Goal: Information Seeking & Learning: Learn about a topic

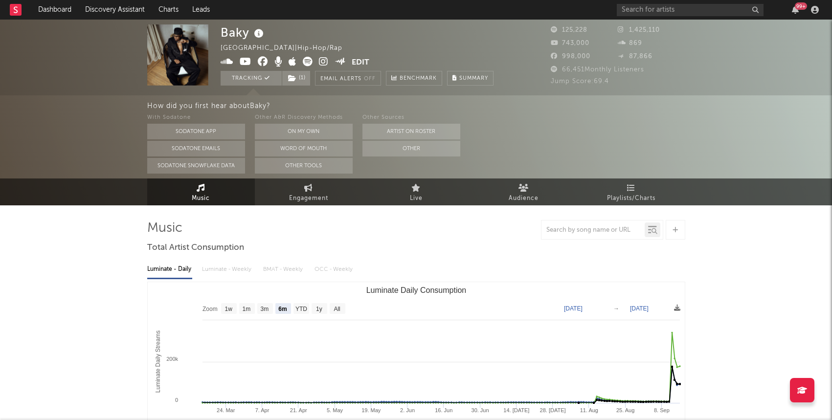
select select "6m"
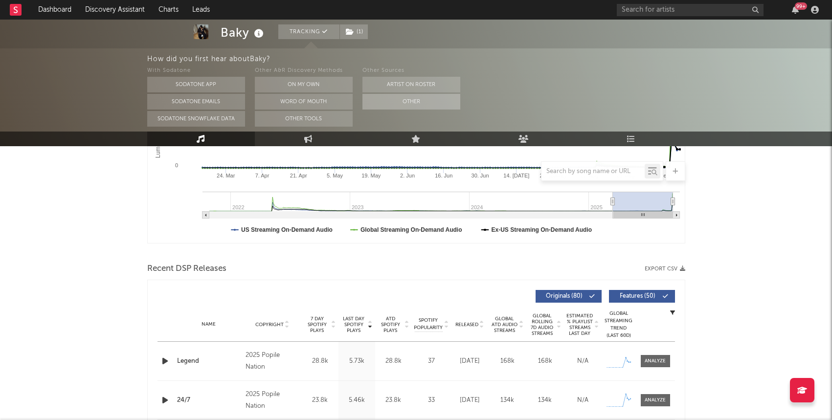
scroll to position [377, 0]
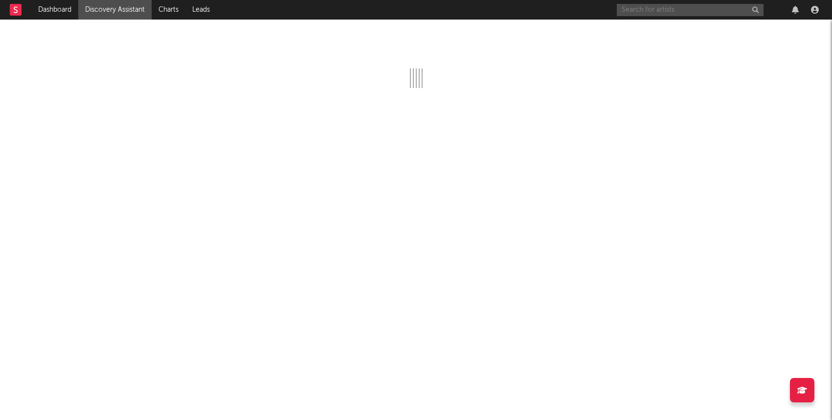
click at [649, 4] on input "text" at bounding box center [690, 10] width 147 height 12
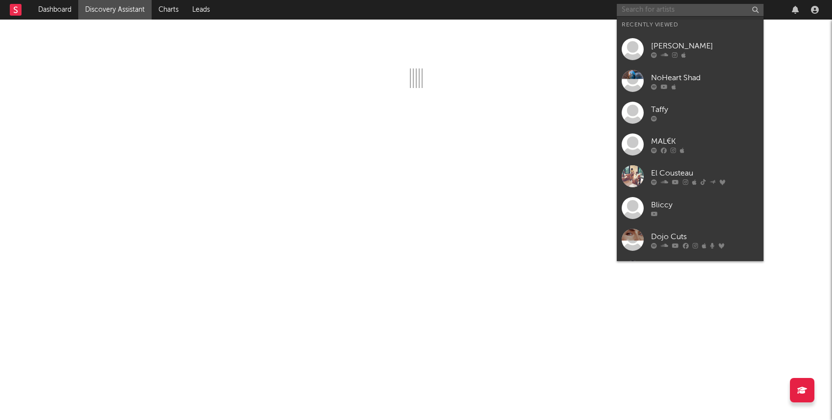
paste input "https://open.spotify.com/track/5s1W7JCuTIiLis4ultpcZl?si=e56291101bad4be1"
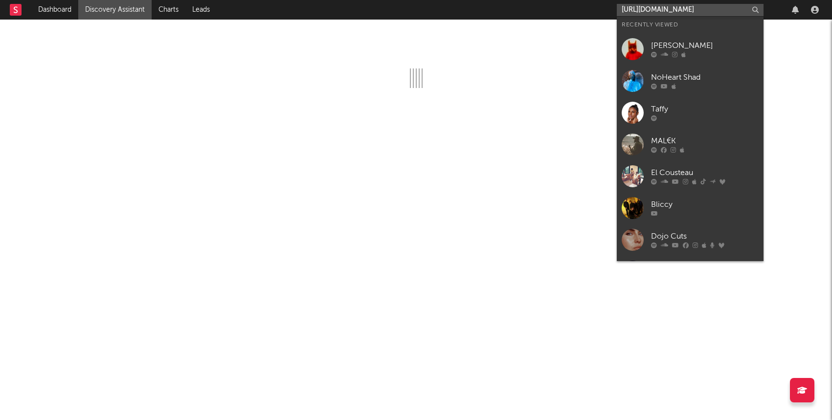
scroll to position [0, 120]
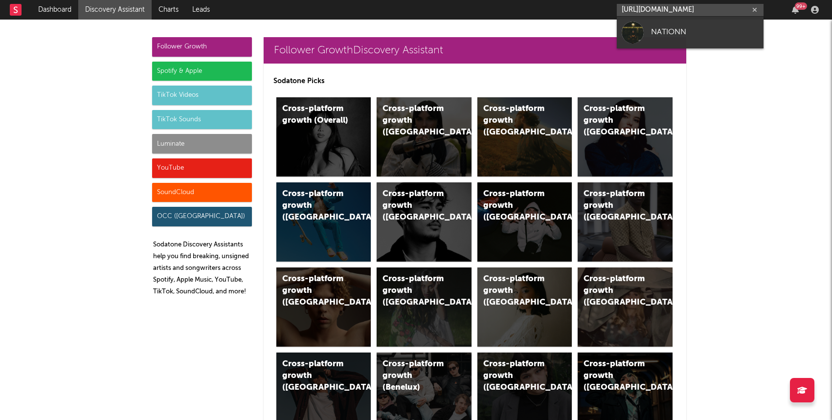
type input "https://open.spotify.com/track/5s1W7JCuTIiLis4ultpcZl?si=e56291101bad4be1"
click at [647, 36] on link "NATIONN" at bounding box center [690, 33] width 147 height 32
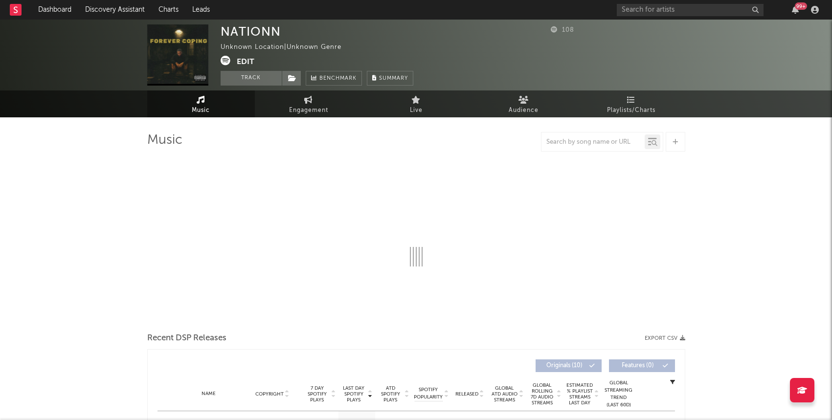
select select "1w"
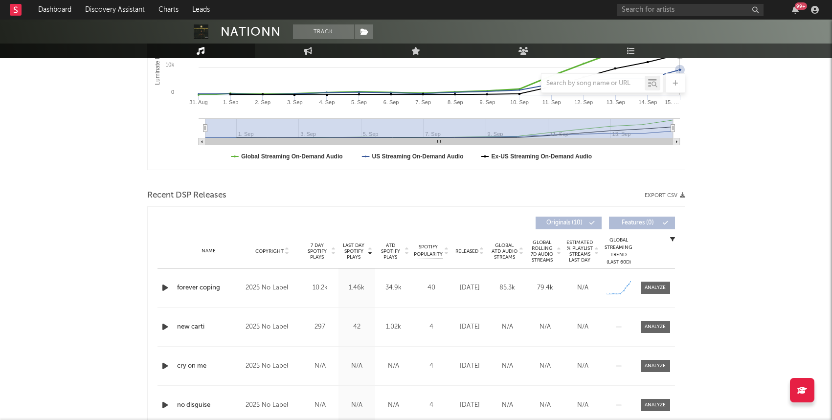
scroll to position [215, 0]
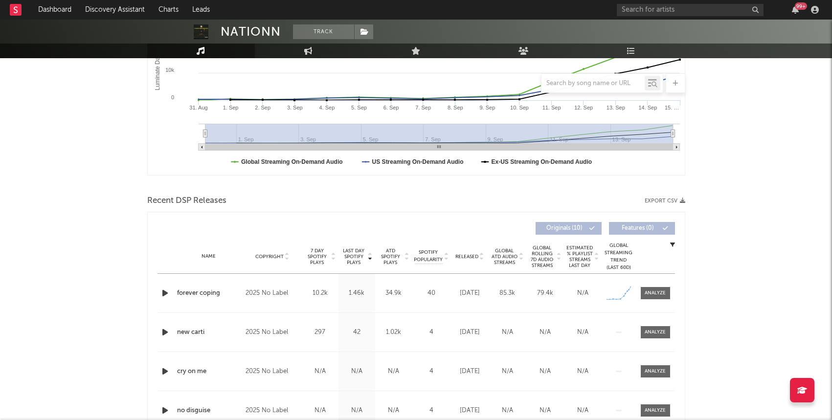
click at [656, 302] on div "Name forever coping Copyright 2025 No Label Label No Label Album Names Forever …" at bounding box center [417, 293] width 518 height 39
click at [658, 294] on div at bounding box center [655, 293] width 21 height 7
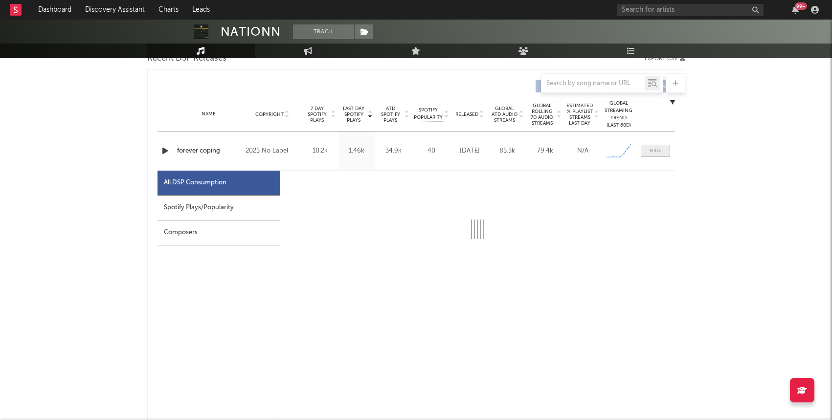
scroll to position [451, 0]
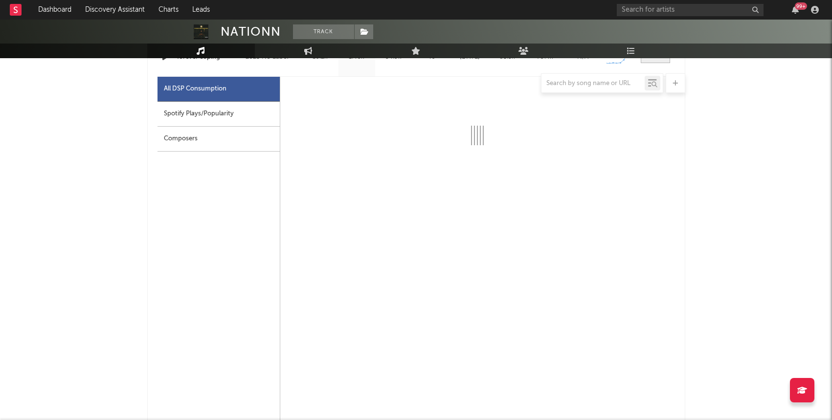
select select "1w"
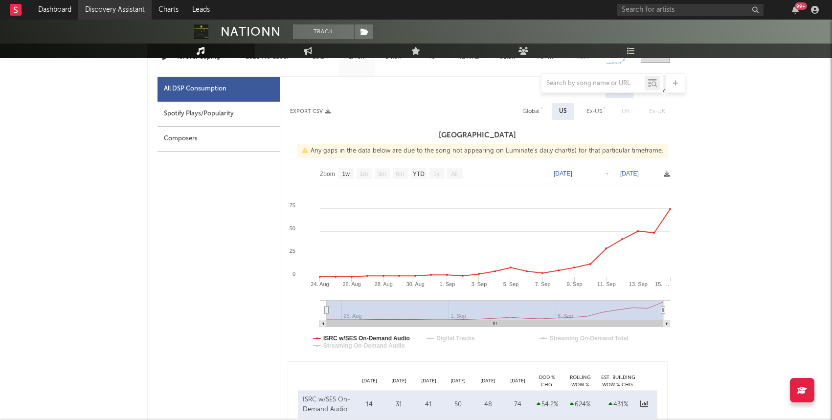
click at [114, 12] on link "Discovery Assistant" at bounding box center [114, 10] width 73 height 20
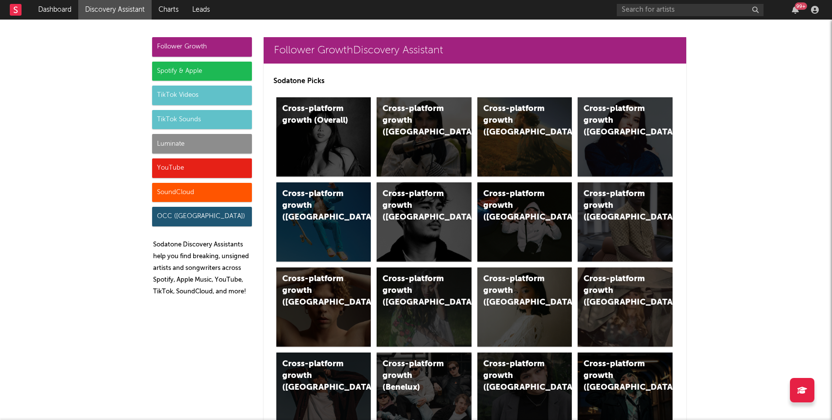
click at [190, 143] on div "Luminate" at bounding box center [202, 144] width 100 height 20
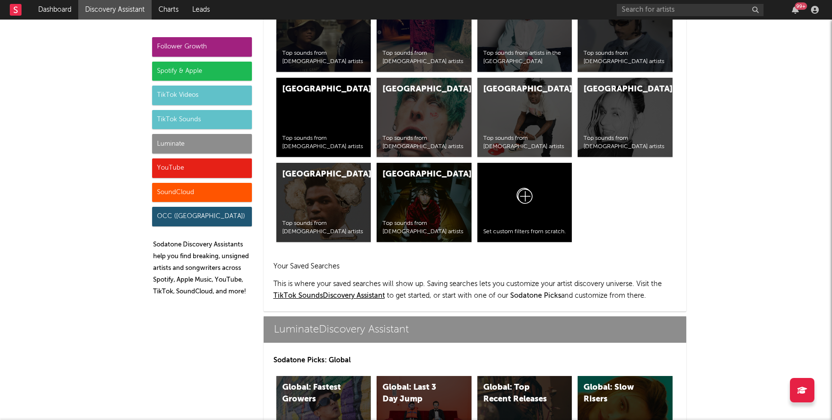
scroll to position [4343, 0]
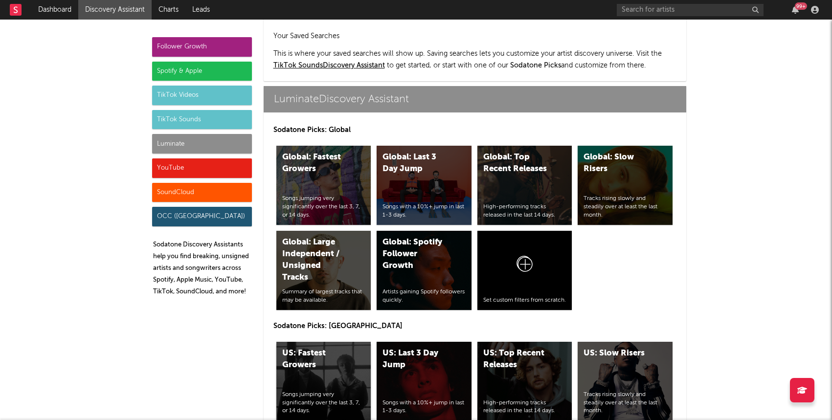
click at [314, 342] on div "US: Fastest Growers Songs jumping very significantly over the last 3, 7, or 14 …" at bounding box center [323, 381] width 95 height 79
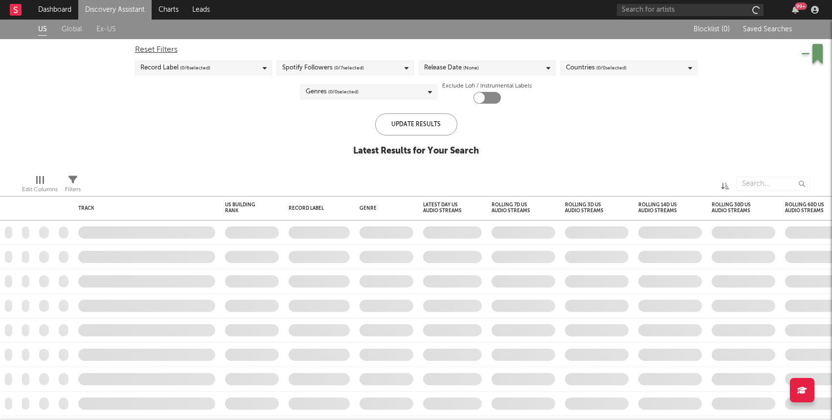
checkbox input "true"
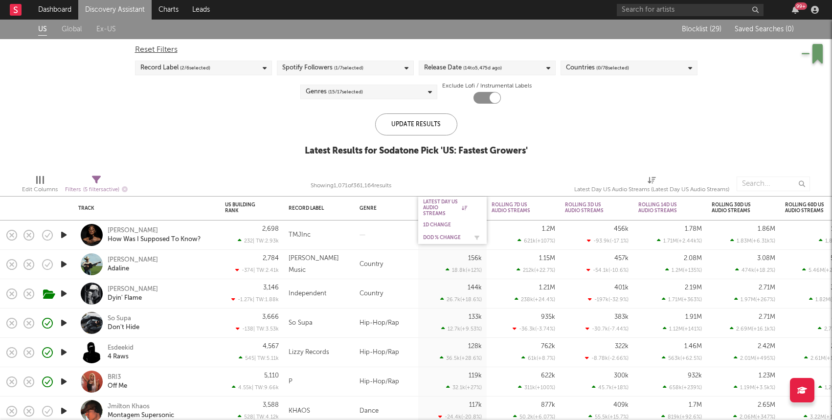
click at [439, 238] on div "DoD % Change" at bounding box center [445, 238] width 44 height 6
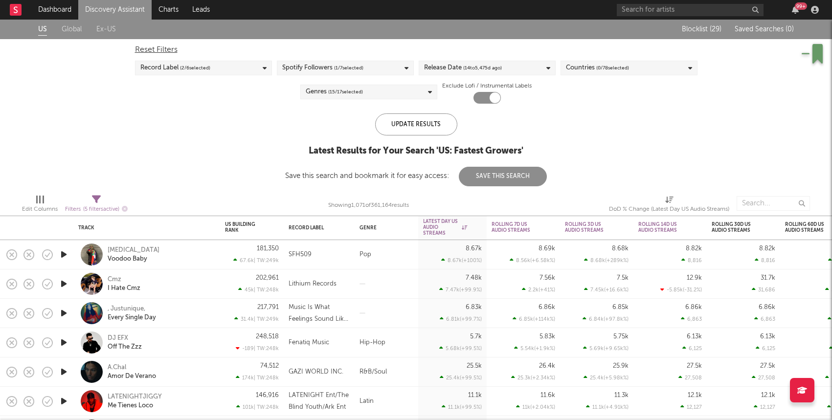
click at [63, 255] on icon "button" at bounding box center [64, 255] width 10 height 12
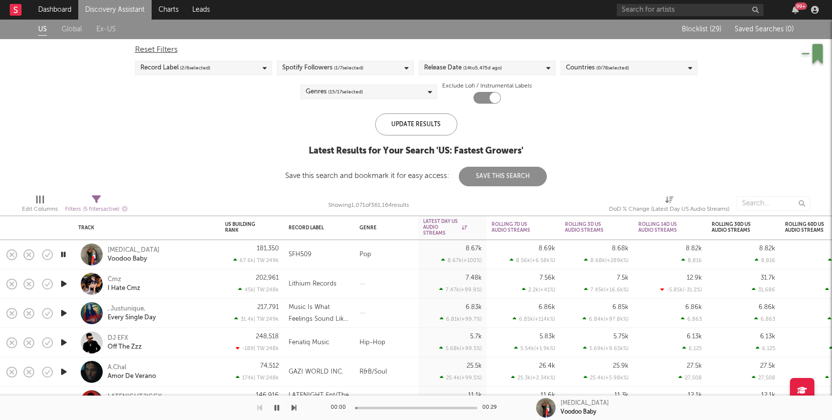
click at [184, 256] on div "Bal Voodoo Baby" at bounding box center [160, 255] width 105 height 18
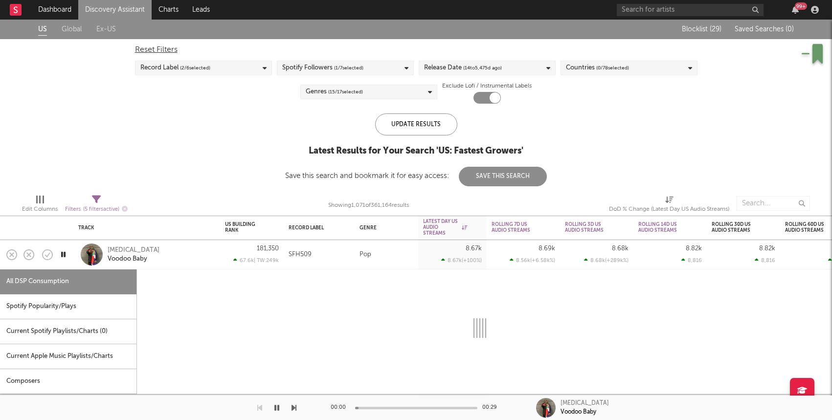
select select "1w"
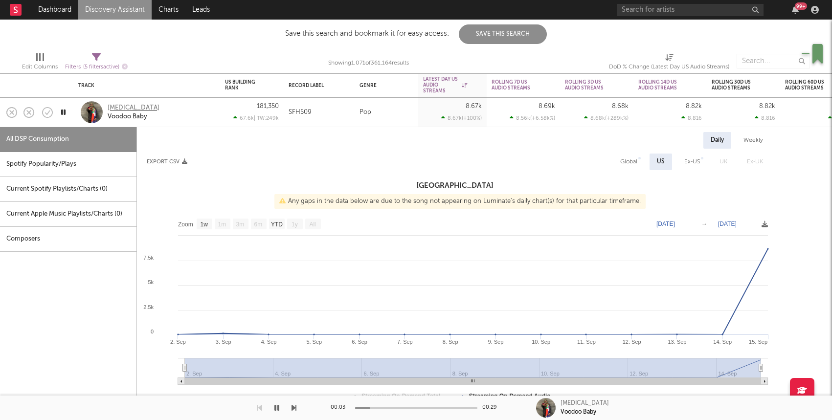
click at [114, 108] on div "Bal" at bounding box center [134, 108] width 52 height 9
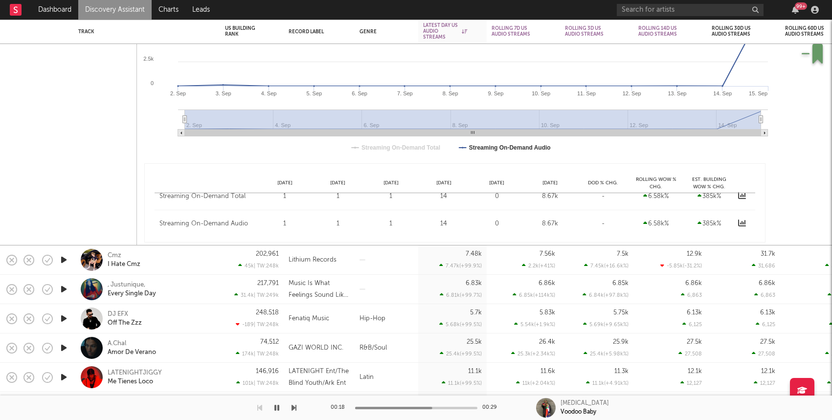
click at [63, 258] on icon "button" at bounding box center [64, 260] width 10 height 12
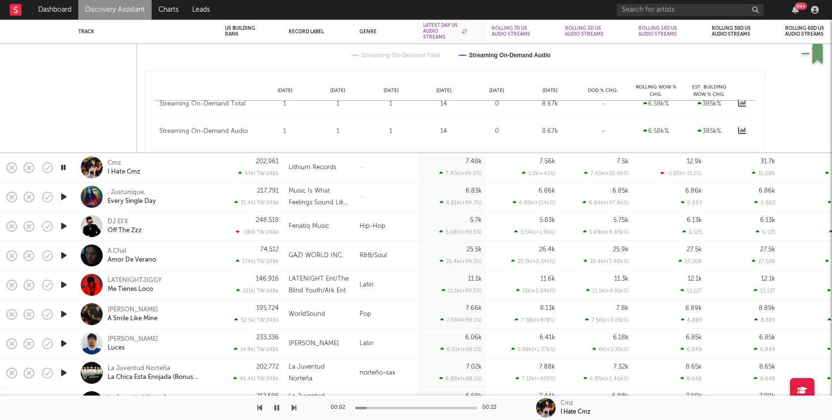
click at [195, 164] on div "Cmz I Hate Cmz" at bounding box center [160, 168] width 105 height 18
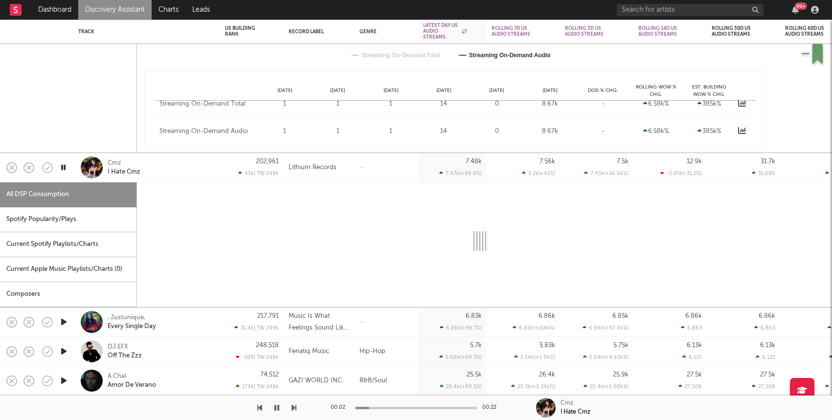
select select "1w"
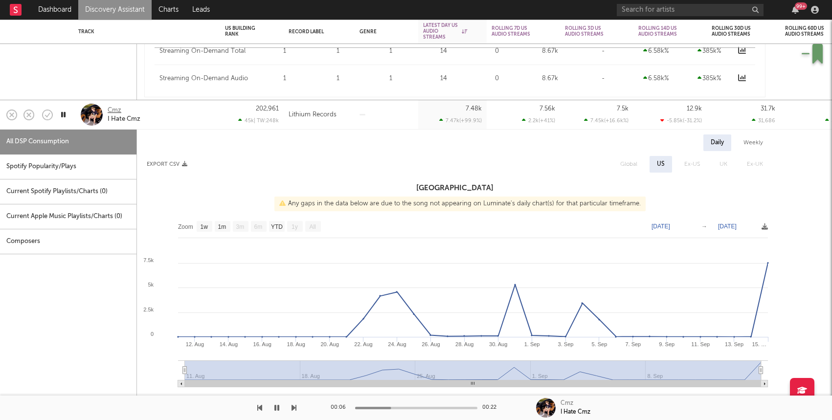
click at [111, 110] on div "Cmz" at bounding box center [115, 110] width 14 height 9
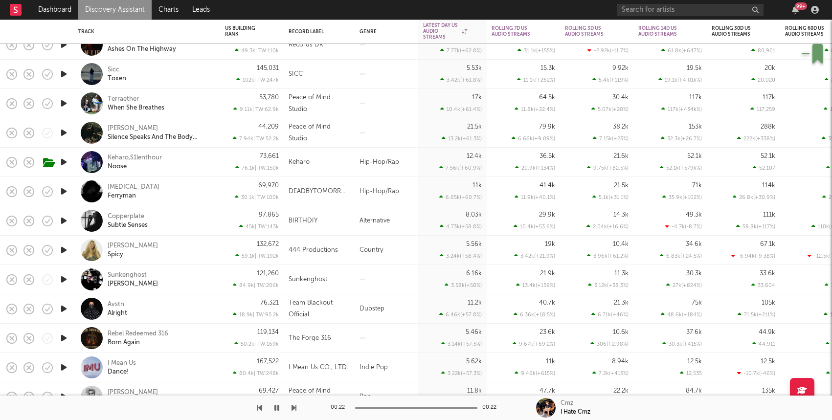
click at [65, 192] on icon "button" at bounding box center [64, 191] width 10 height 12
click at [182, 192] on div "Delirium Ferryman" at bounding box center [160, 192] width 105 height 18
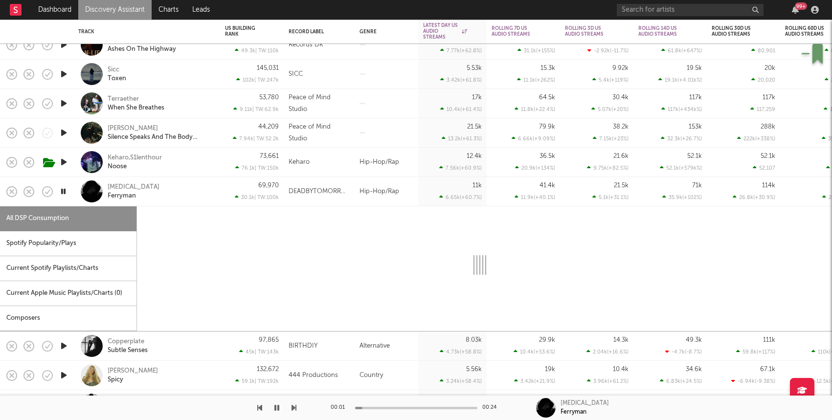
select select "1w"
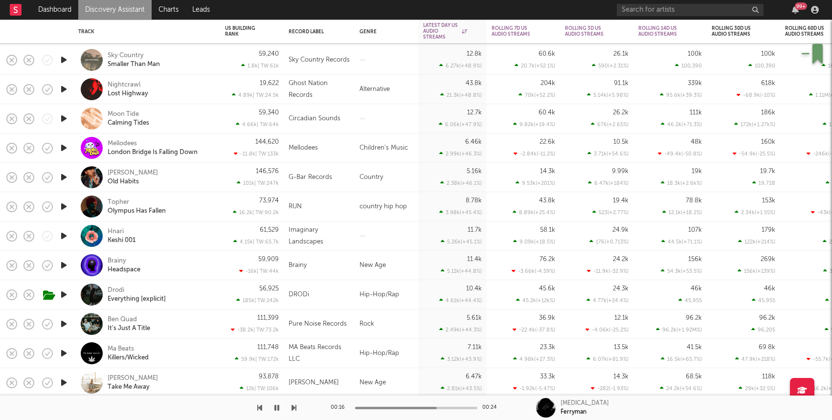
click at [66, 295] on icon "button" at bounding box center [64, 295] width 10 height 12
click at [214, 293] on div "Drodi Everything [explicit]" at bounding box center [146, 294] width 137 height 29
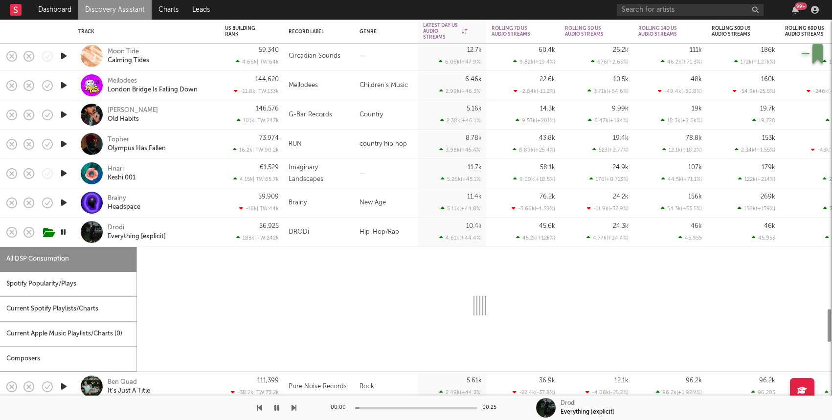
select select "1w"
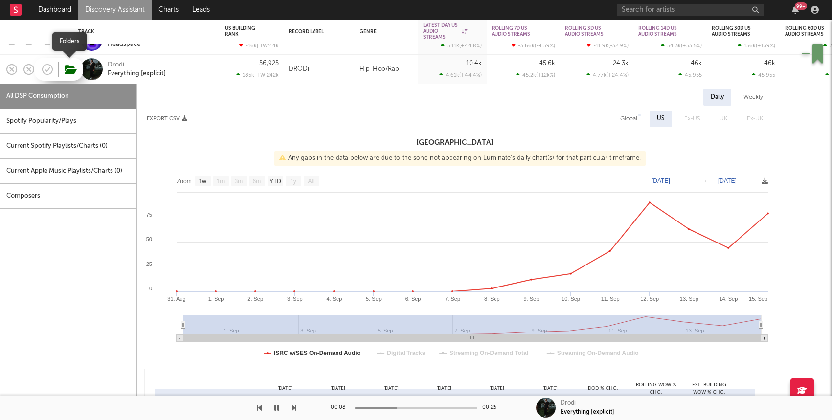
click at [75, 71] on icon "button" at bounding box center [71, 70] width 12 height 11
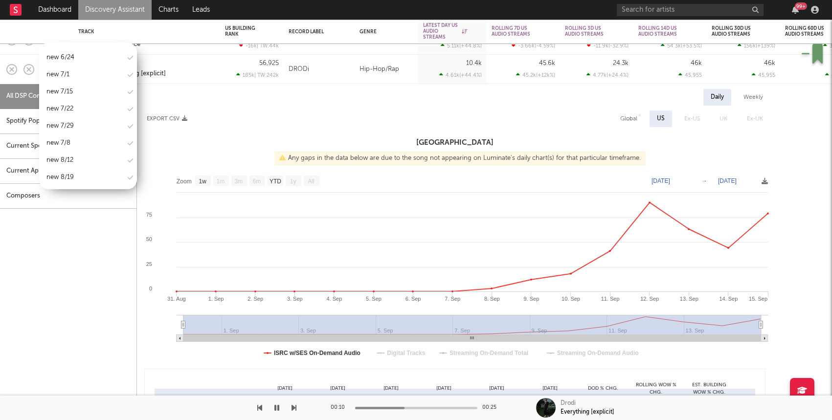
scroll to position [1298, 0]
click at [76, 142] on div "new 9/23" at bounding box center [88, 149] width 98 height 15
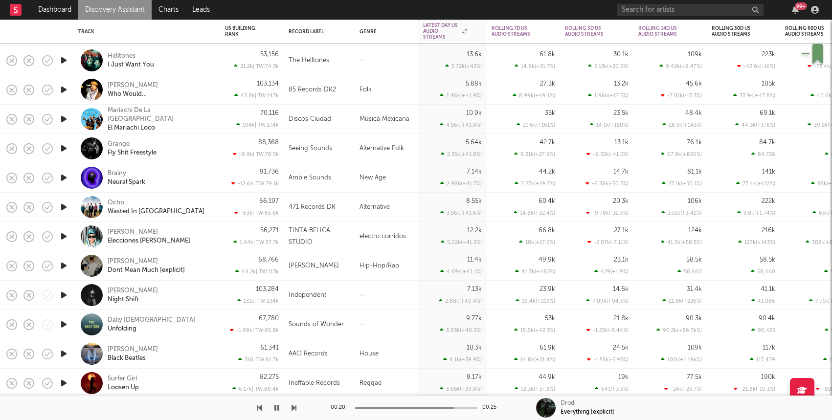
click at [64, 266] on icon "button" at bounding box center [64, 266] width 10 height 12
click at [201, 259] on div "Kade Mcalli Dont Mean Much [explicit]" at bounding box center [160, 266] width 105 height 18
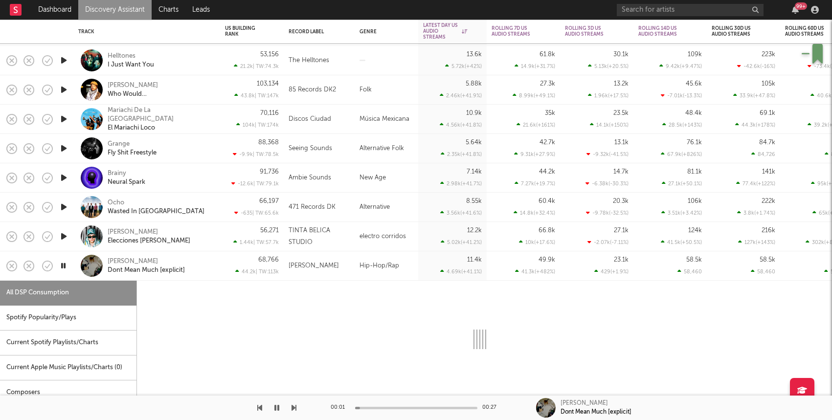
select select "1w"
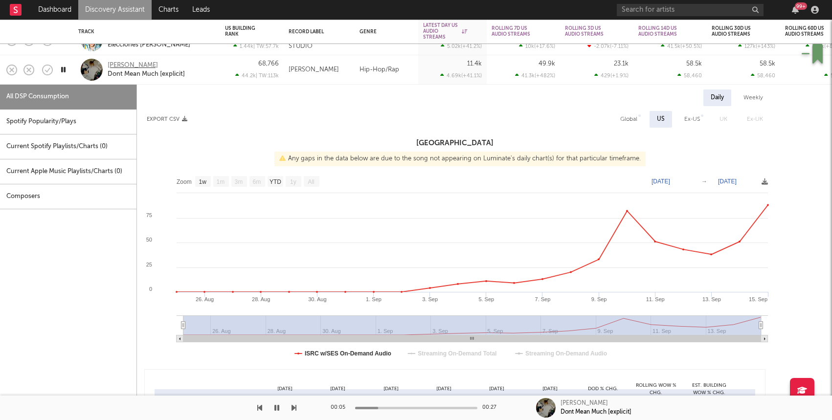
click at [118, 63] on div "Kade Mcalli" at bounding box center [133, 65] width 50 height 9
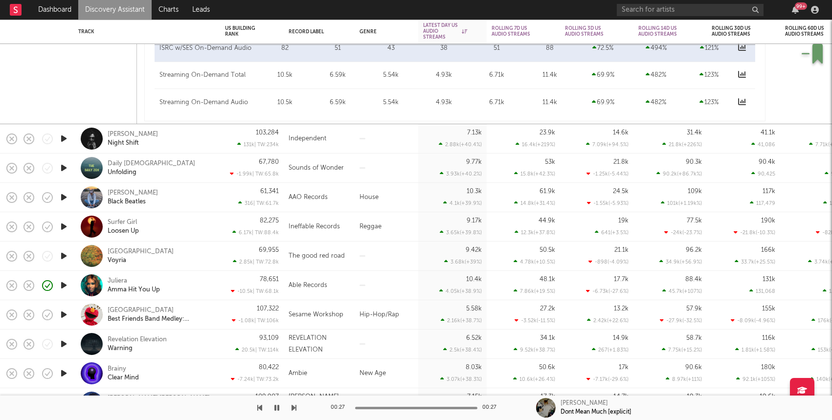
click at [63, 289] on icon "button" at bounding box center [64, 285] width 10 height 12
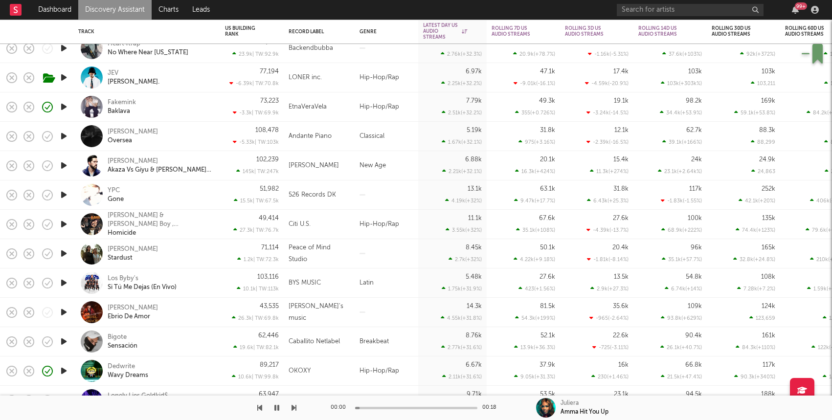
click at [195, 284] on div "Los Byby's Si Tú Me Dejas (En Vivo)" at bounding box center [160, 283] width 105 height 18
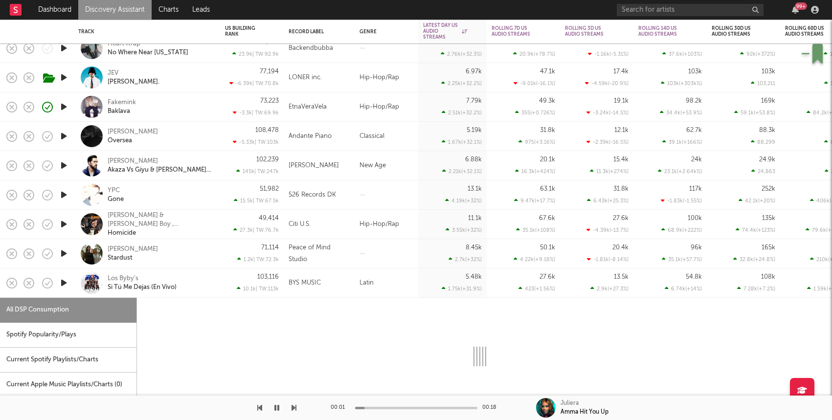
select select "6m"
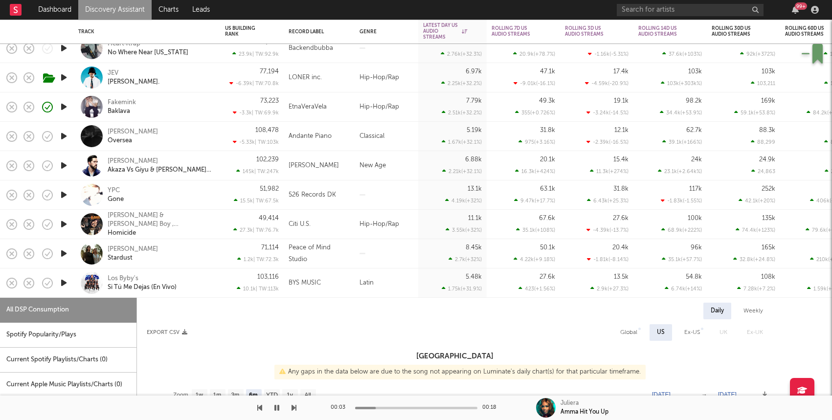
click at [200, 279] on div "Los Byby's Si Tú Me Dejas (En Vivo)" at bounding box center [160, 283] width 105 height 18
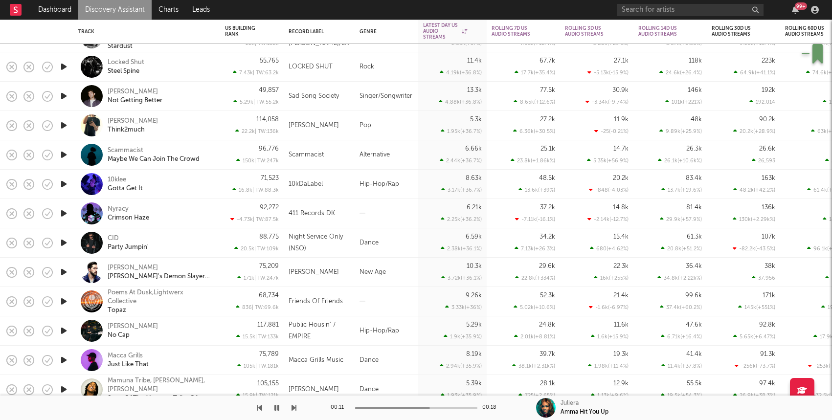
click at [63, 123] on icon "button" at bounding box center [64, 125] width 10 height 12
click at [190, 126] on div "Jayya Think2much" at bounding box center [160, 126] width 105 height 18
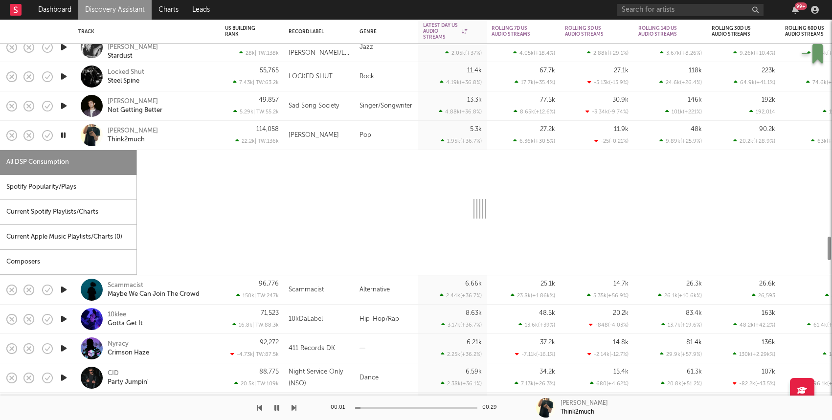
select select "1w"
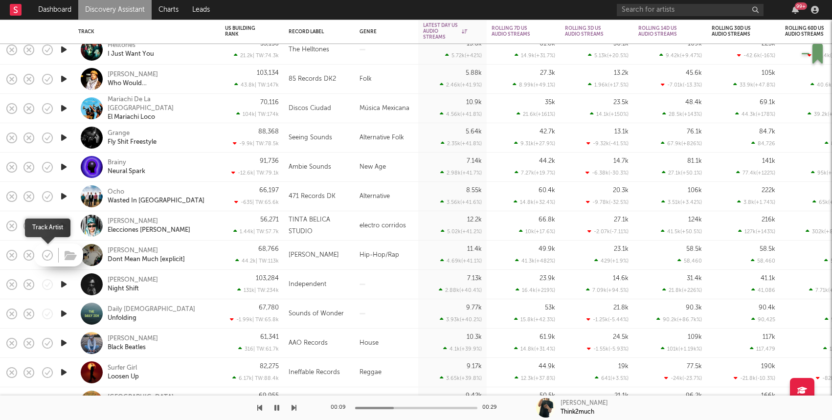
click at [45, 254] on icon "button" at bounding box center [48, 256] width 14 height 14
click at [68, 255] on icon "button" at bounding box center [71, 255] width 12 height 11
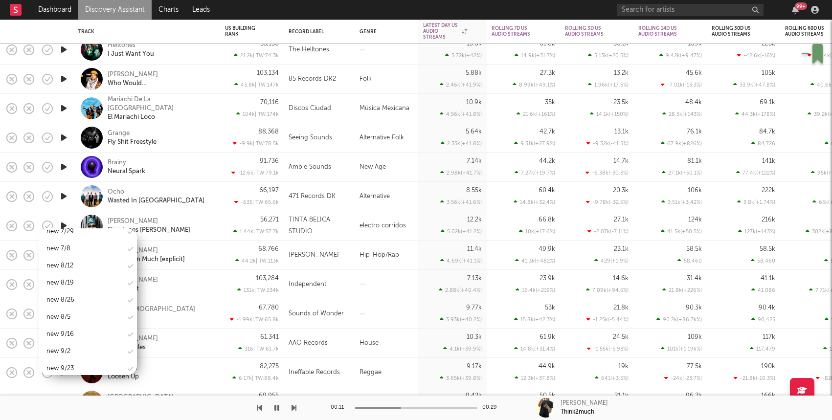
scroll to position [1281, 0]
click at [71, 330] on div "new 9/23" at bounding box center [59, 336] width 27 height 12
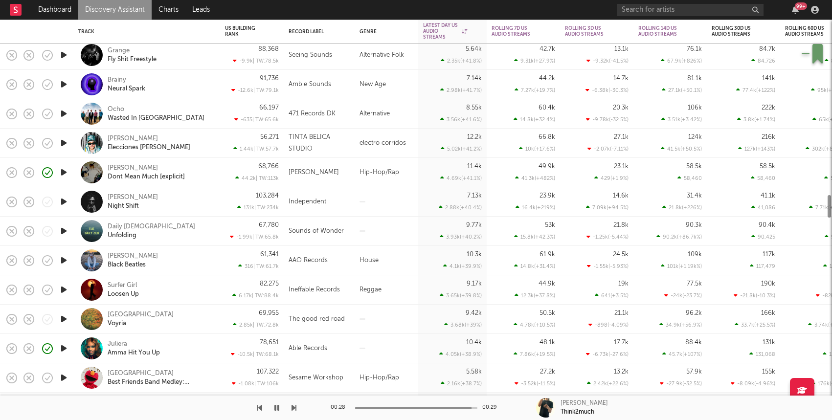
select select "1w"
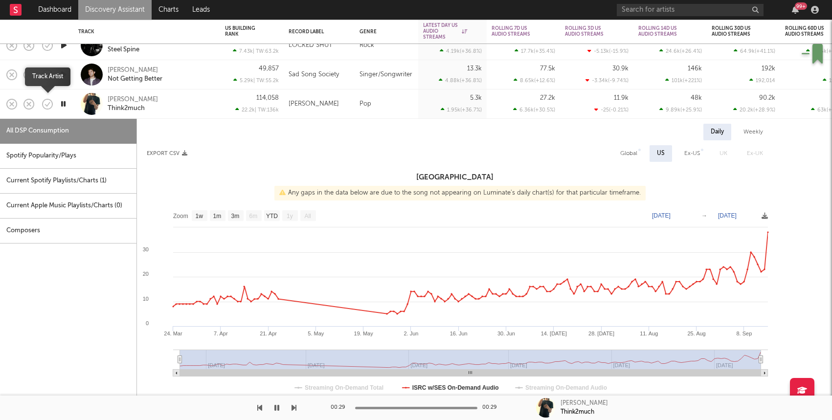
click at [49, 101] on icon "button" at bounding box center [48, 104] width 14 height 14
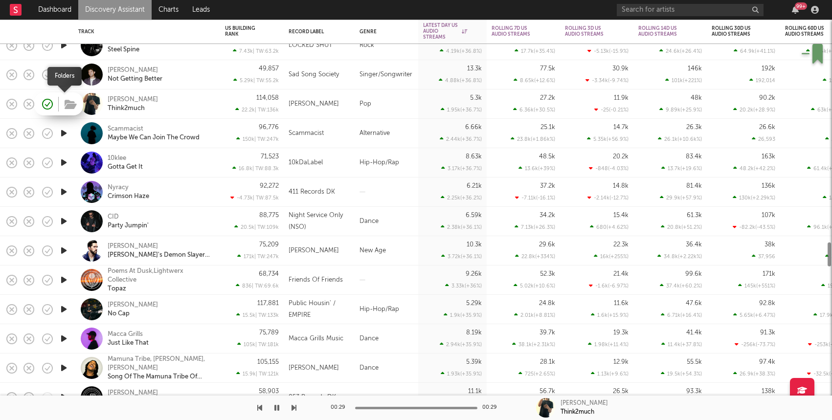
click at [71, 106] on icon "button" at bounding box center [71, 104] width 12 height 11
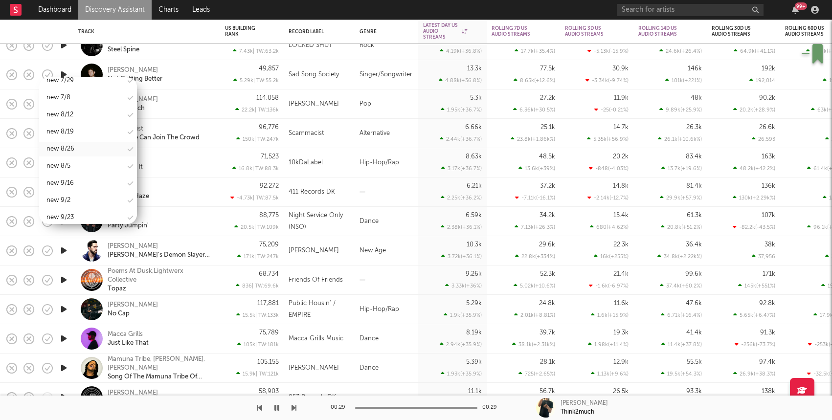
scroll to position [1281, 0]
click at [73, 179] on div "new 9/23" at bounding box center [59, 185] width 27 height 12
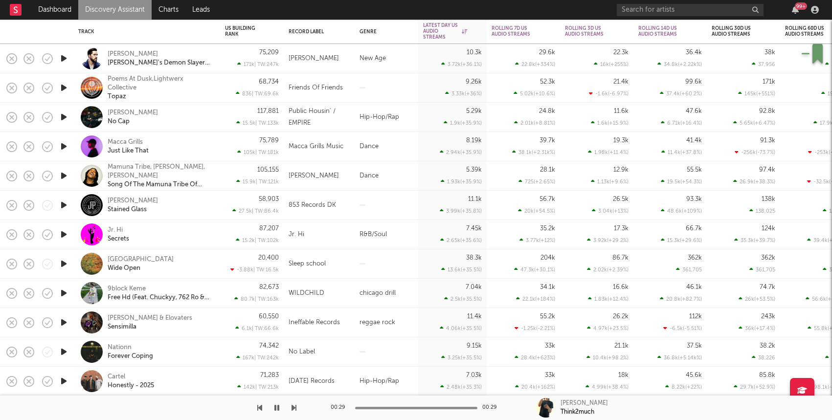
click at [62, 295] on icon "button" at bounding box center [64, 293] width 10 height 12
click at [215, 290] on div "9block Keme Free Hd (Feat. Chuckyy, 762 Ro & Kjay Nolackin)" at bounding box center [146, 293] width 137 height 29
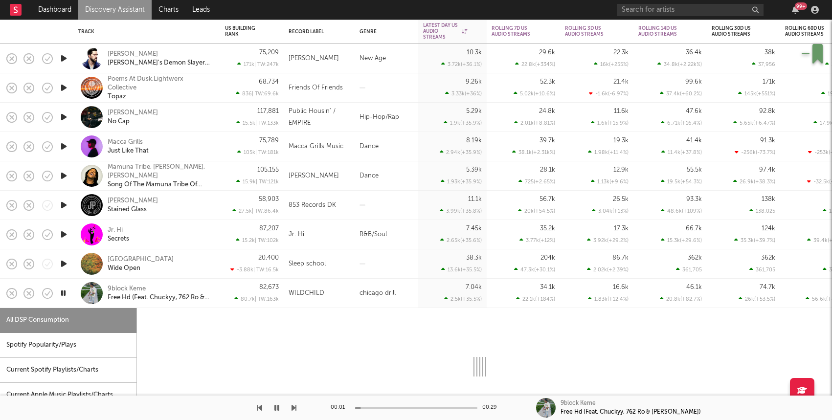
select select "6m"
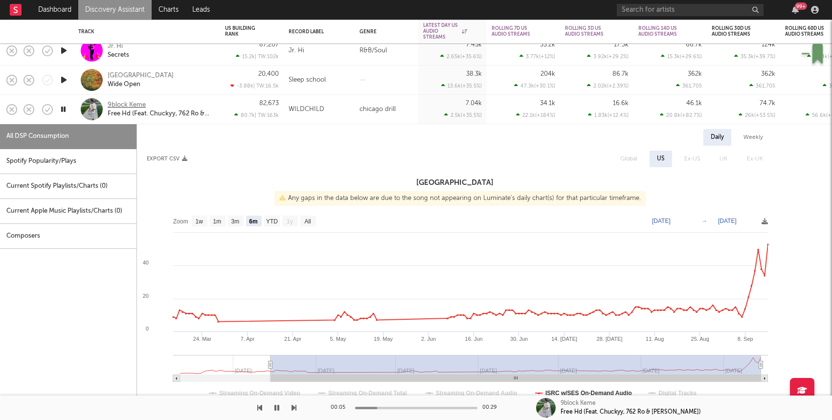
click at [124, 106] on div "9block Keme" at bounding box center [127, 105] width 38 height 9
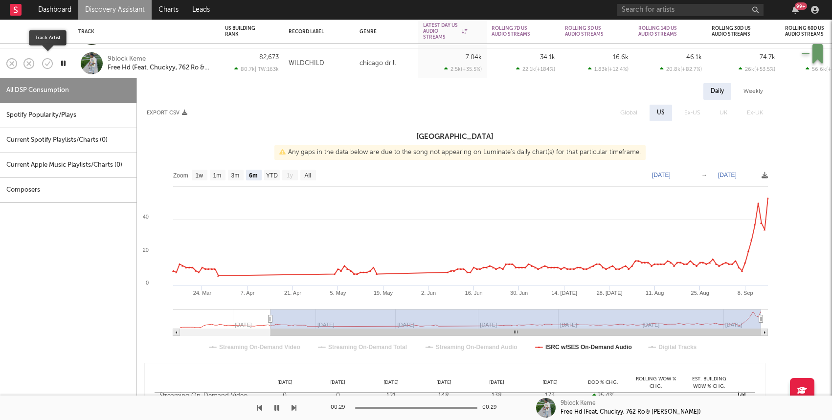
click at [50, 62] on icon "button" at bounding box center [48, 64] width 14 height 14
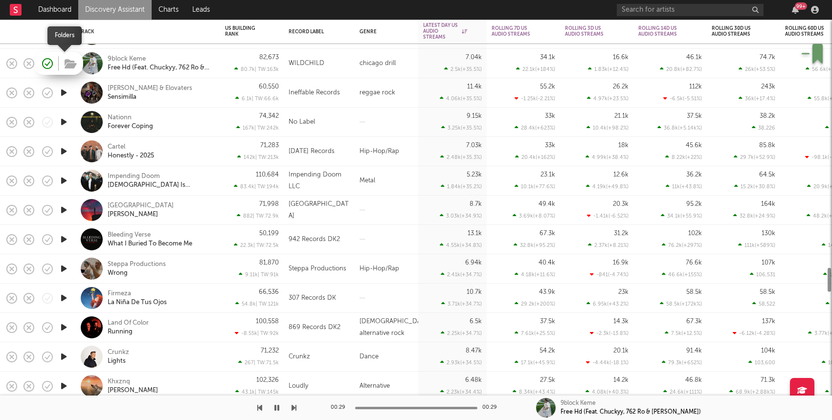
click at [73, 64] on icon "button" at bounding box center [71, 64] width 12 height 11
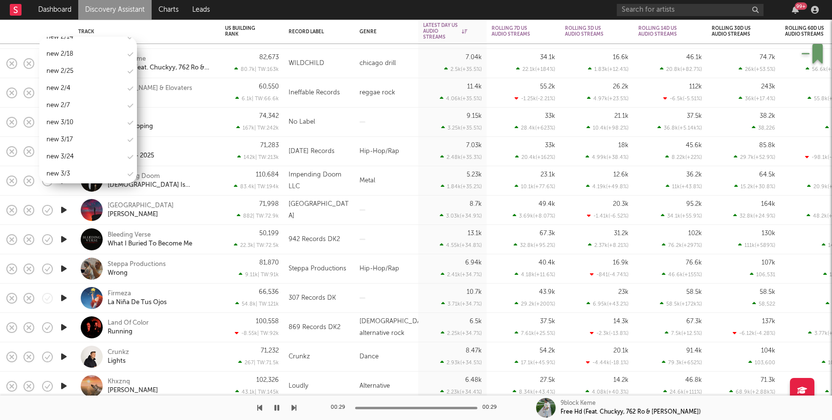
scroll to position [1281, 0]
click at [71, 138] on div "new 9/23" at bounding box center [59, 144] width 27 height 12
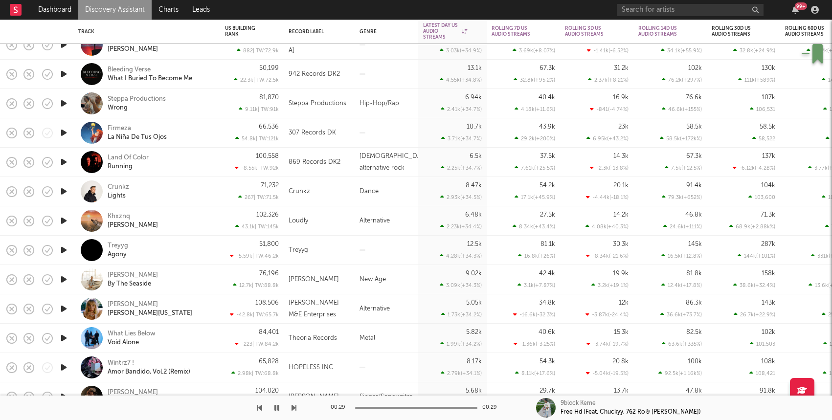
click at [62, 250] on icon "button" at bounding box center [64, 250] width 10 height 12
click at [158, 252] on div "Treyyg Agony" at bounding box center [160, 251] width 105 height 18
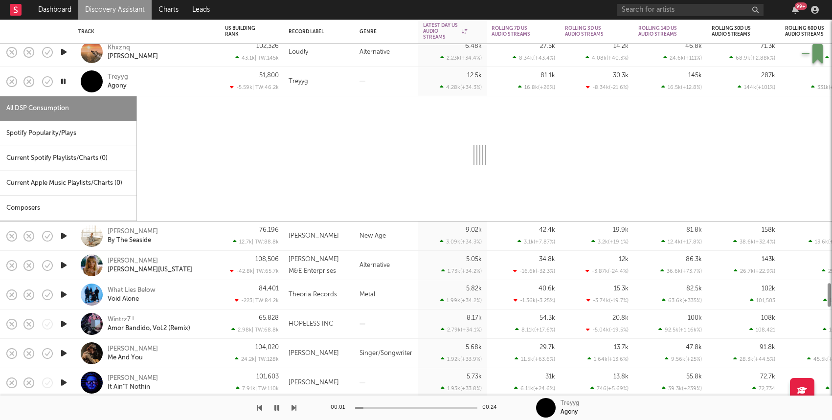
select select "1w"
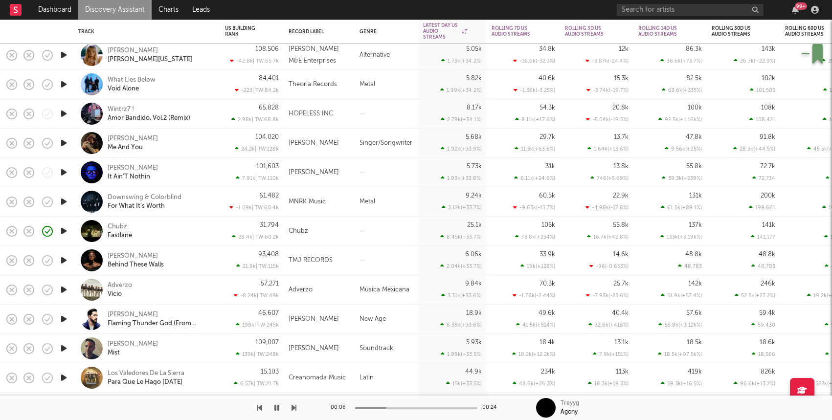
click at [153, 231] on div "Chubz Fastlane" at bounding box center [160, 232] width 105 height 18
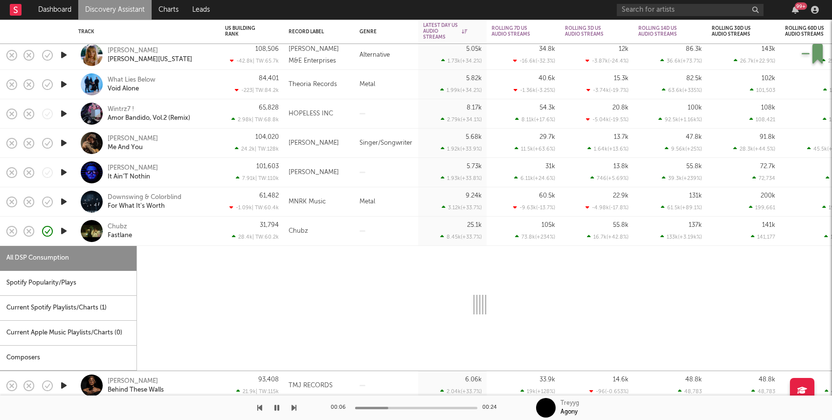
select select "1w"
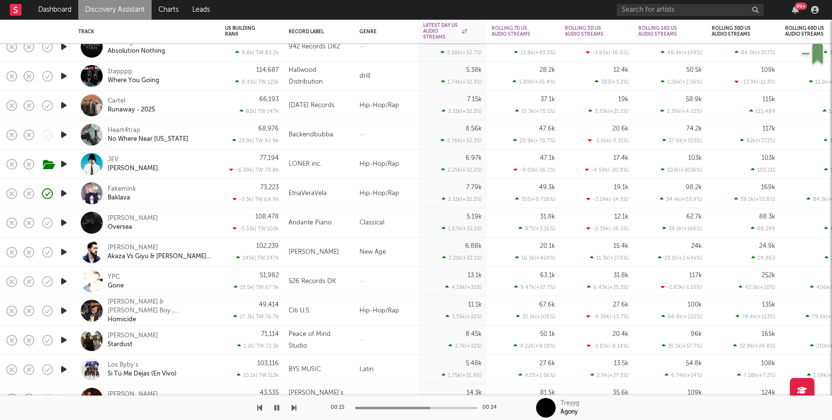
click at [68, 132] on icon "button" at bounding box center [64, 135] width 10 height 12
click at [222, 136] on div "68,976 23.9k | TW: 92.9k" at bounding box center [252, 134] width 64 height 29
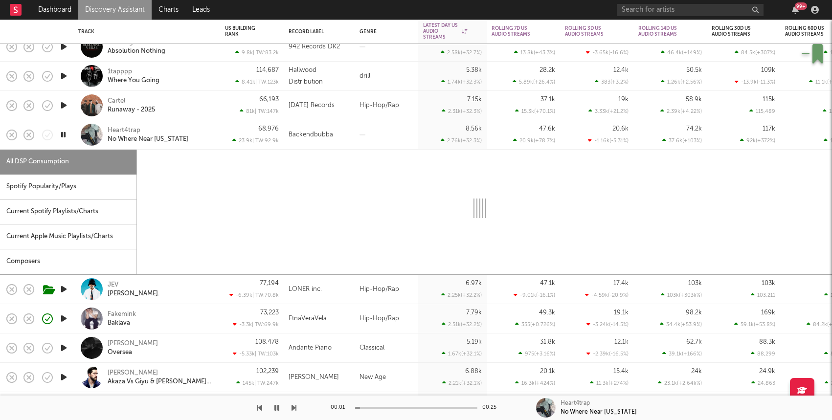
select select "1w"
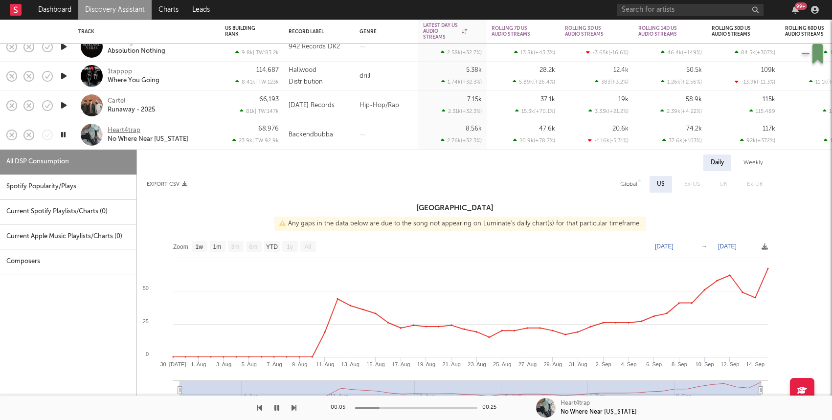
click at [128, 130] on div "Heart4trap" at bounding box center [124, 130] width 33 height 9
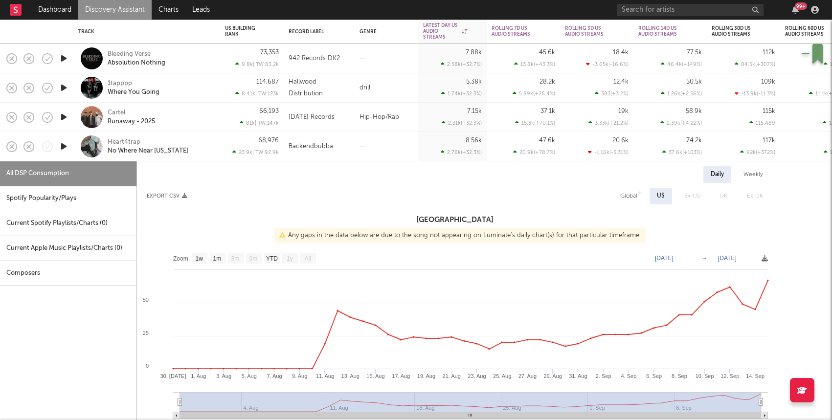
click at [62, 91] on icon "button" at bounding box center [64, 88] width 10 height 12
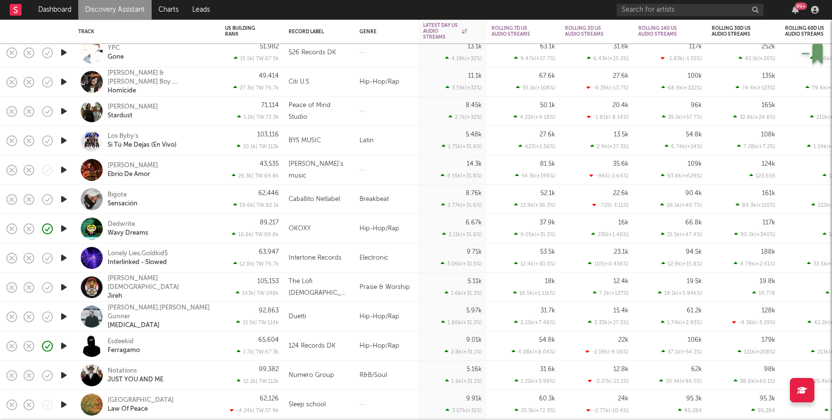
click at [61, 231] on icon "button" at bounding box center [64, 229] width 10 height 12
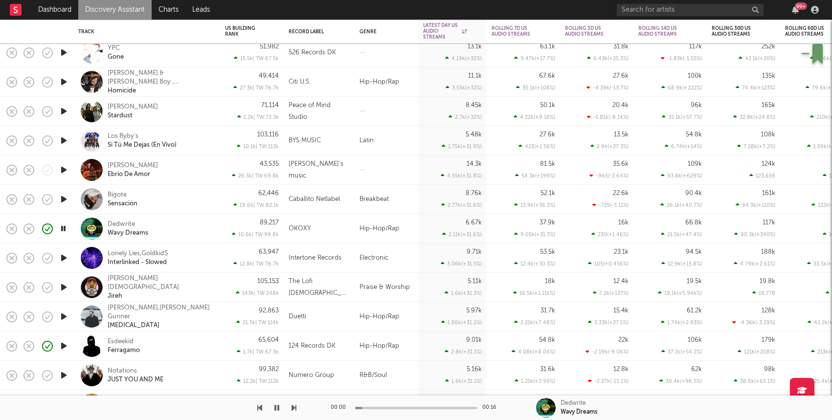
click at [193, 231] on div "Dedwrite Wavy Dreams" at bounding box center [160, 229] width 105 height 18
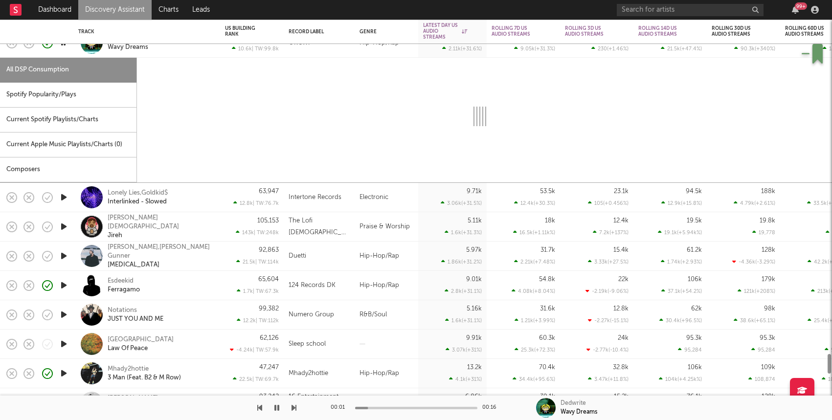
select select "1w"
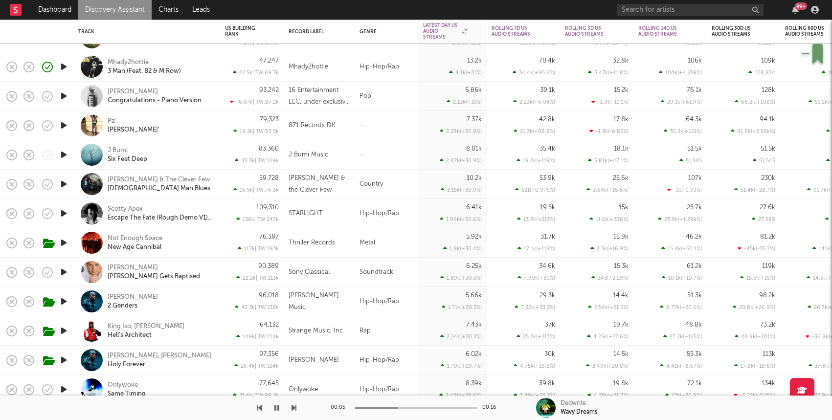
click at [63, 132] on div at bounding box center [64, 125] width 20 height 29
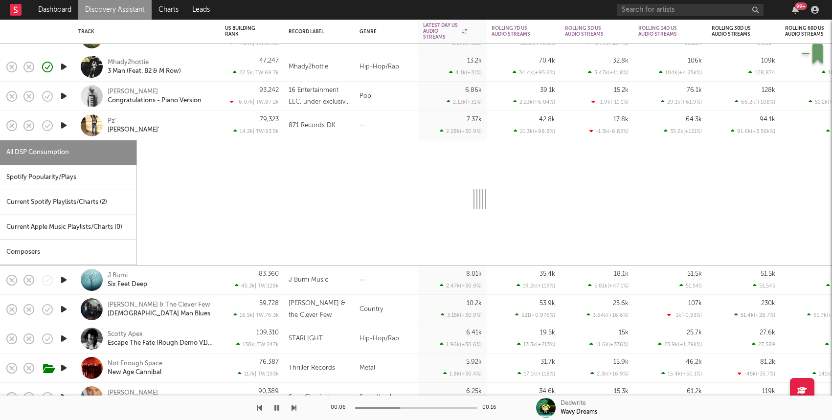
select select "1w"
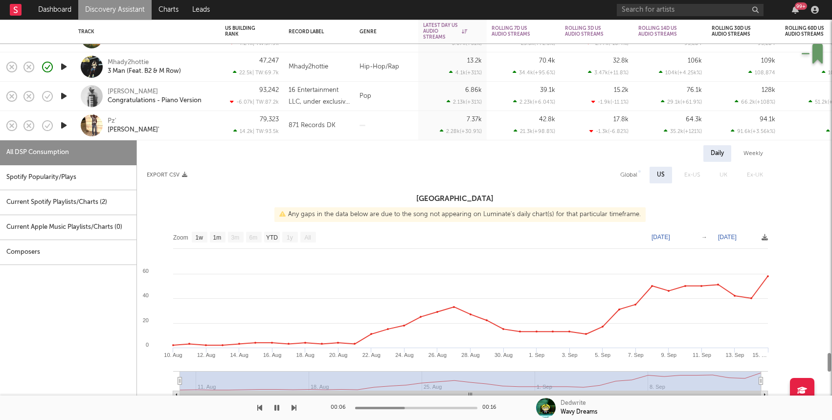
click at [64, 127] on icon "button" at bounding box center [64, 125] width 10 height 12
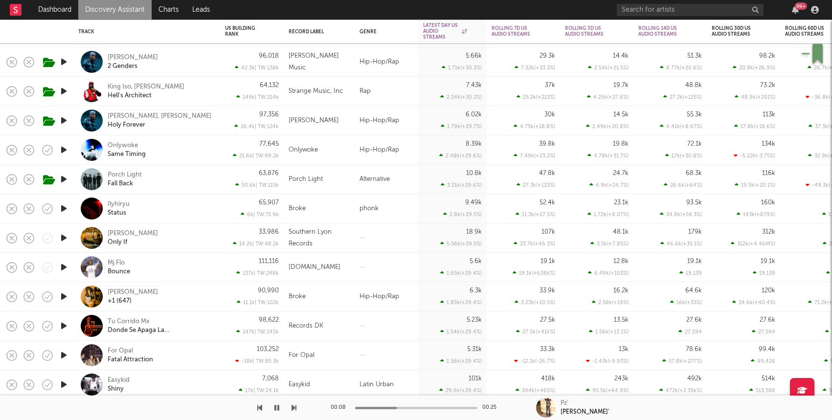
click at [64, 266] on icon "button" at bounding box center [64, 267] width 10 height 12
click at [176, 262] on div "Mj Flo Bounce" at bounding box center [160, 268] width 105 height 18
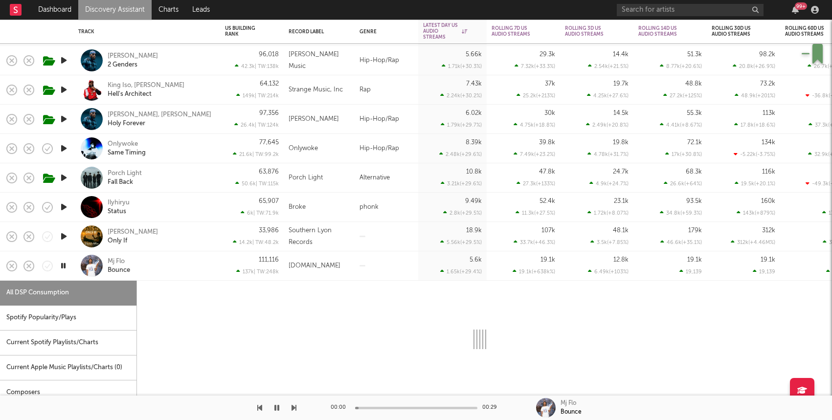
select select "1w"
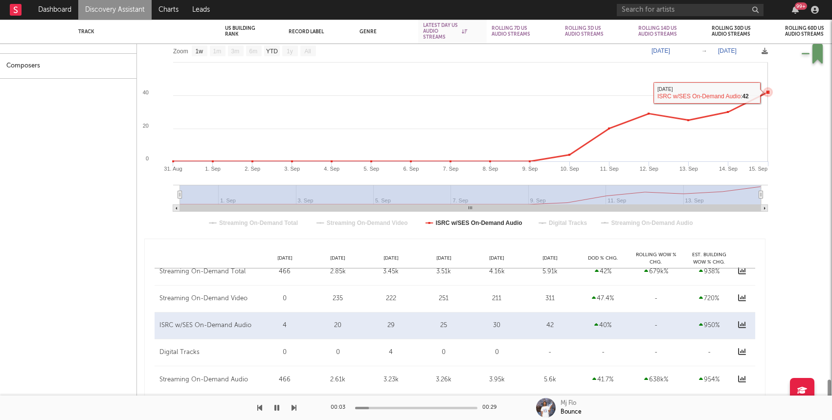
select select "1w"
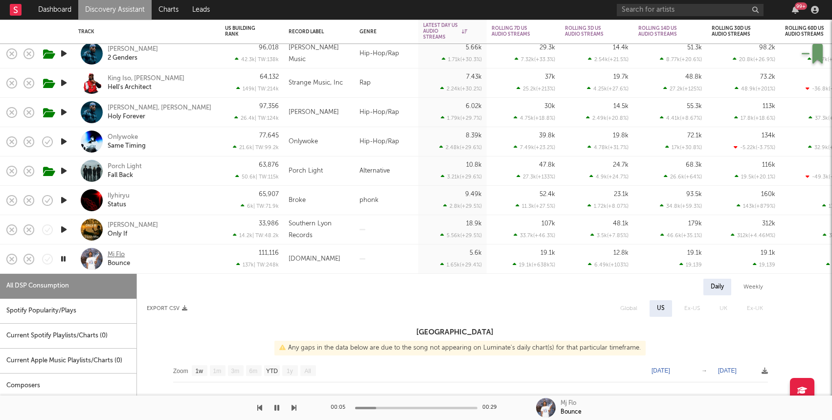
click at [119, 255] on div "Mj Flo" at bounding box center [116, 254] width 17 height 9
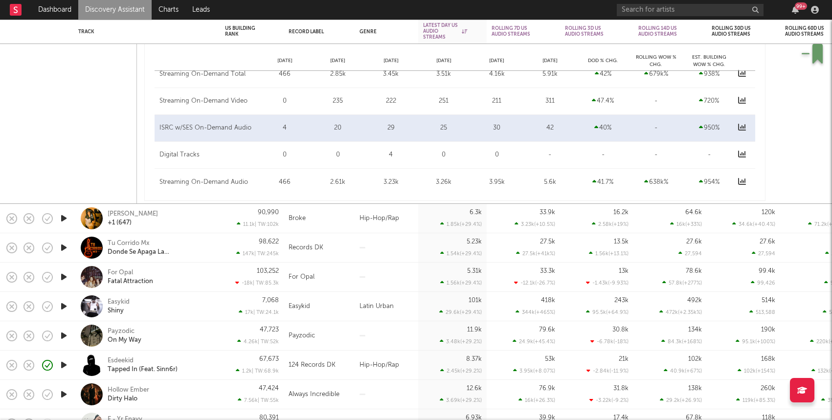
click at [63, 219] on icon "button" at bounding box center [64, 218] width 10 height 12
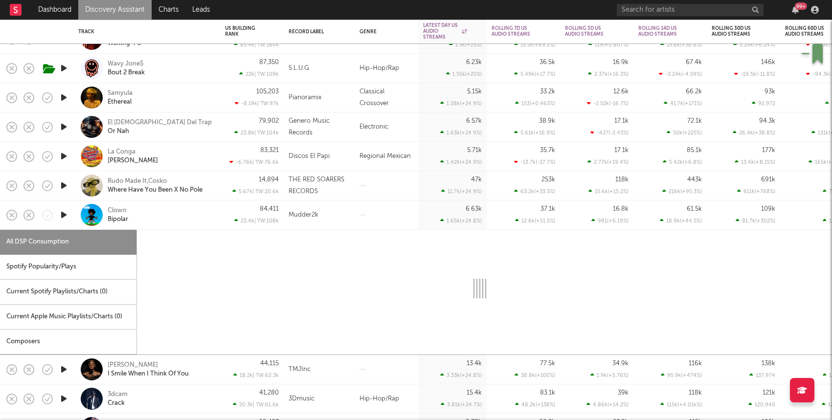
select select "1w"
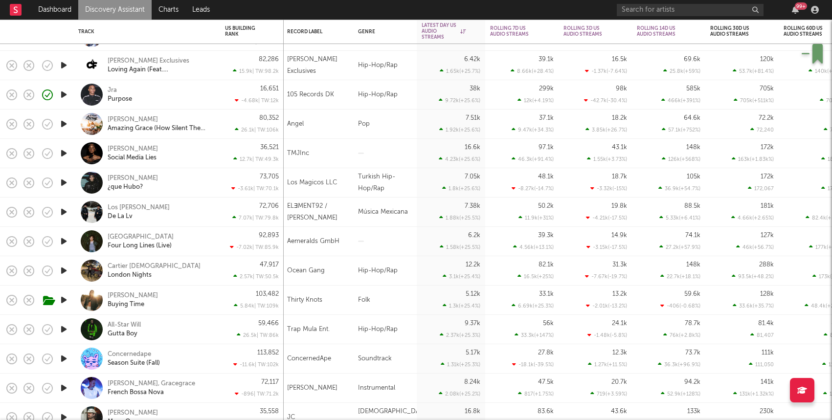
click at [64, 333] on icon "button" at bounding box center [64, 329] width 10 height 12
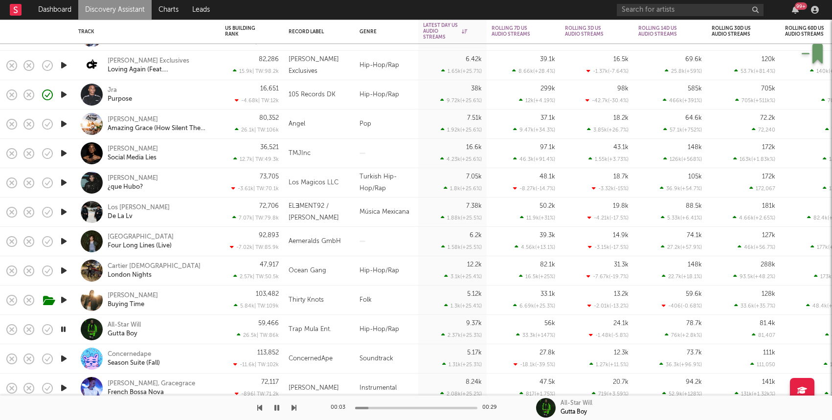
click at [67, 270] on icon "button" at bounding box center [64, 271] width 10 height 12
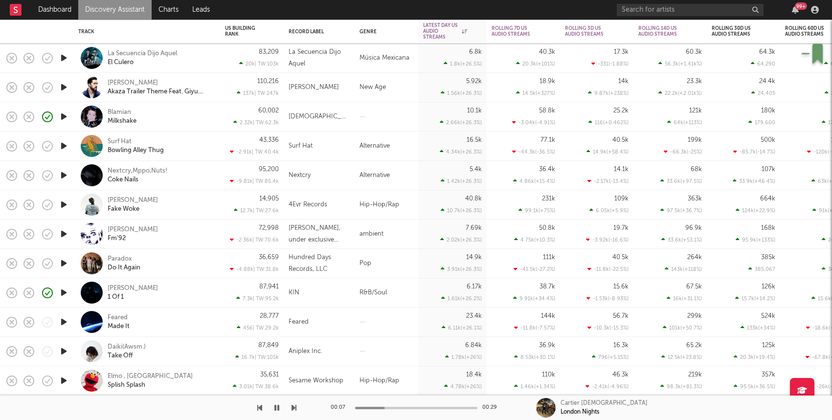
click at [69, 113] on div at bounding box center [64, 116] width 20 height 29
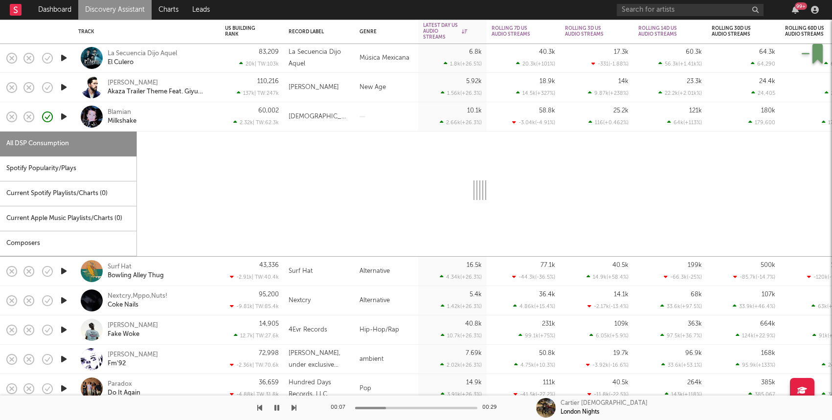
select select "1w"
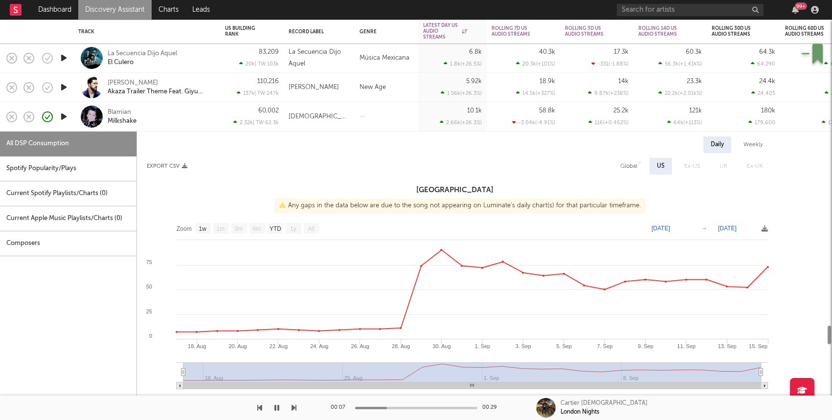
click at [62, 115] on icon "button" at bounding box center [64, 117] width 10 height 12
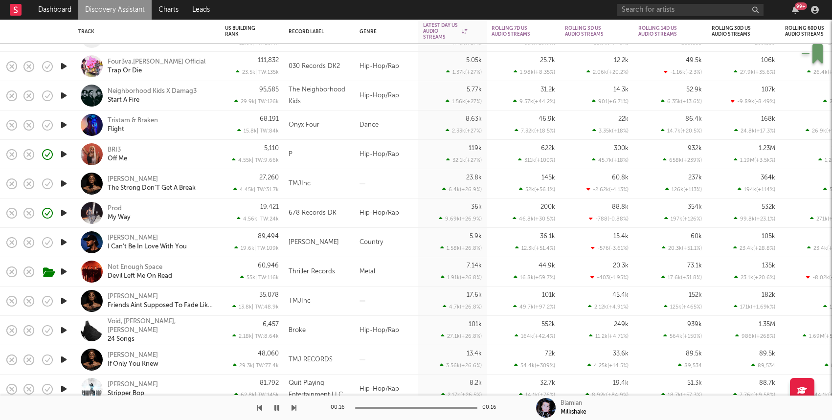
click at [117, 9] on link "Discovery Assistant" at bounding box center [114, 10] width 73 height 20
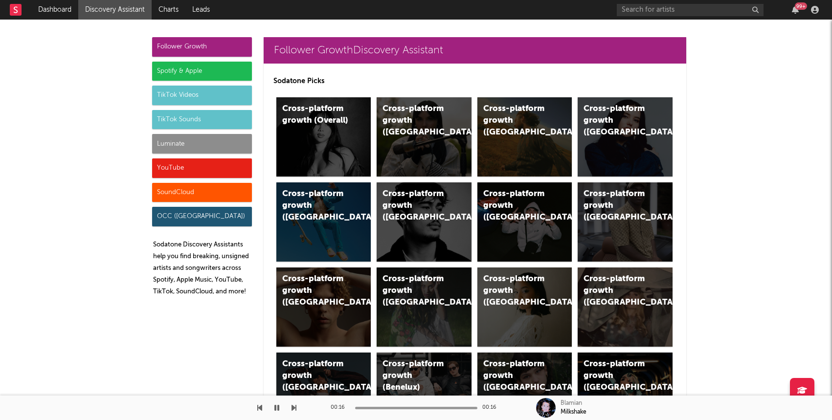
click at [209, 144] on div "Luminate" at bounding box center [202, 144] width 100 height 20
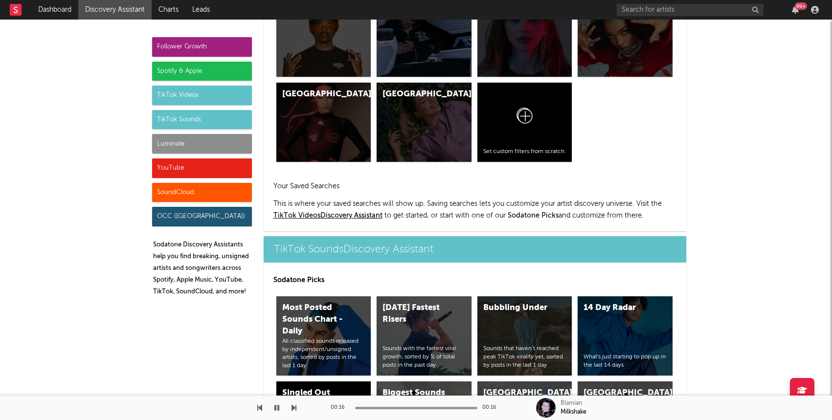
scroll to position [4343, 0]
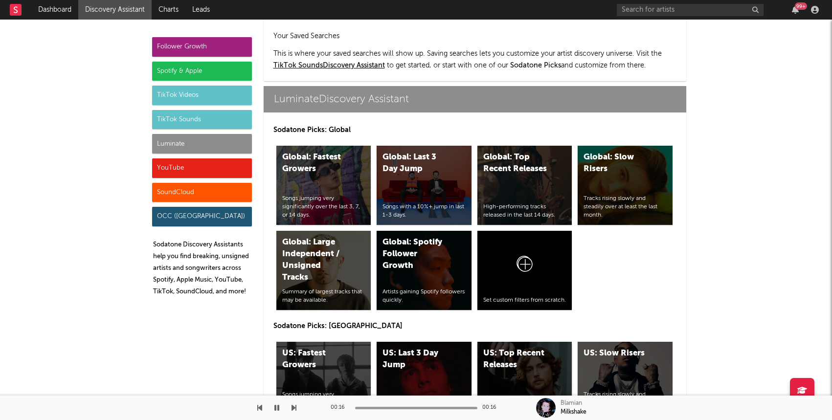
click at [538, 342] on div "US: Top Recent Releases High-performing tracks released in the last 14 days." at bounding box center [524, 381] width 95 height 79
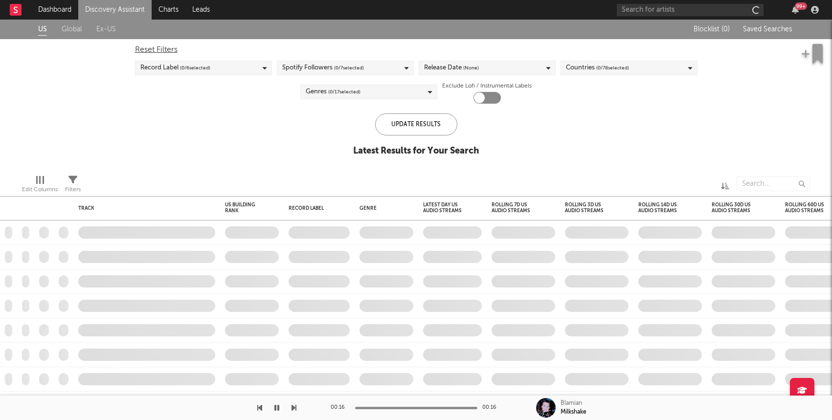
checkbox input "true"
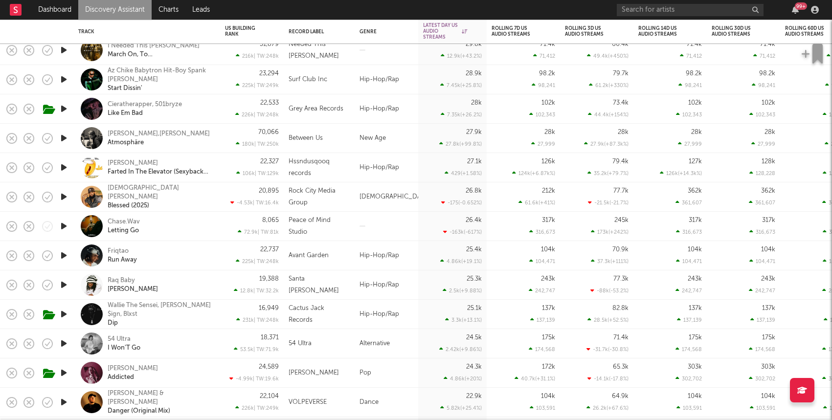
click at [64, 254] on icon "button" at bounding box center [64, 255] width 10 height 12
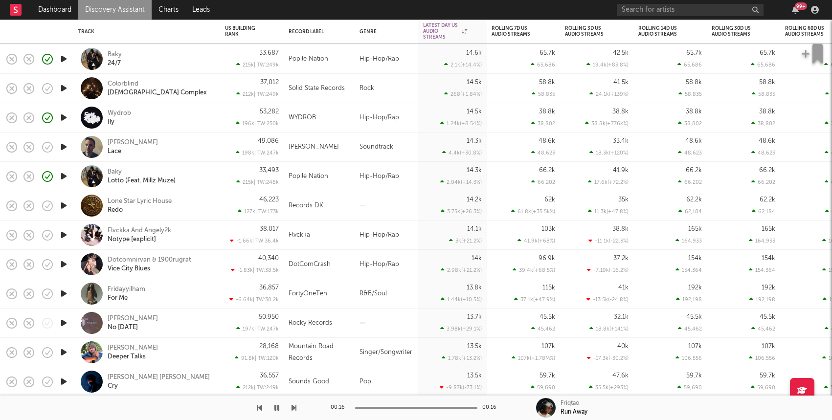
click at [63, 232] on icon "button" at bounding box center [64, 235] width 10 height 12
click at [205, 234] on div "Flvckka And Angely2k Notype [explicit]" at bounding box center [160, 235] width 105 height 18
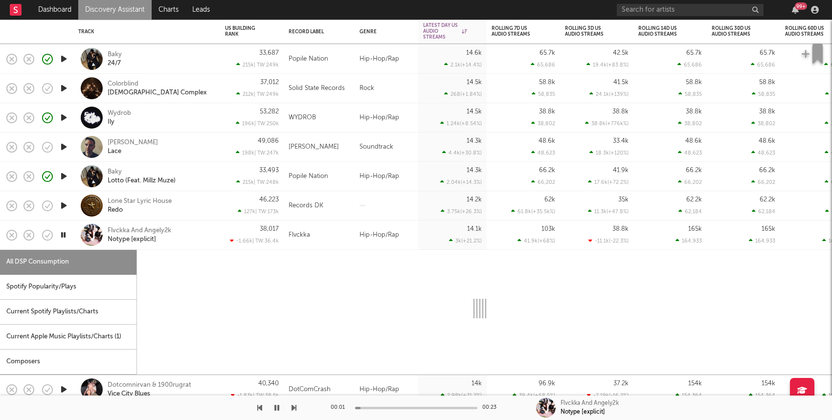
select select "1w"
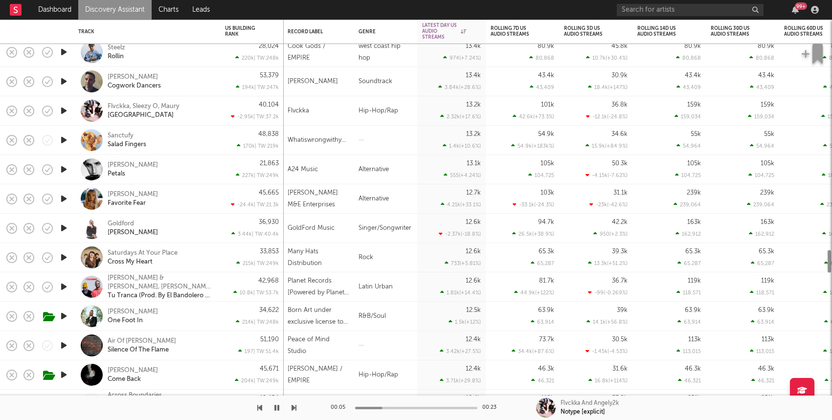
select select "1w"
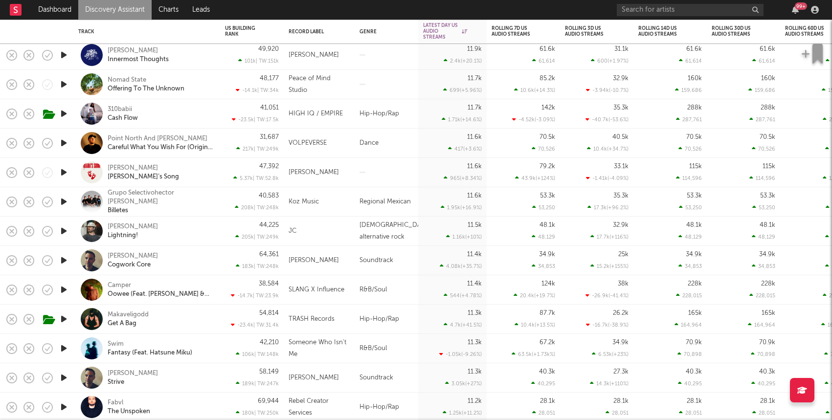
click at [65, 171] on icon "button" at bounding box center [64, 172] width 10 height 12
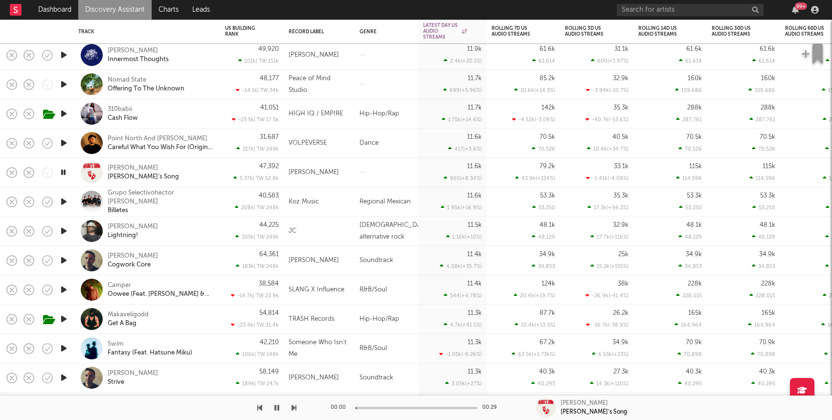
click at [191, 170] on div "Kasimir Watts Clara’s Song" at bounding box center [160, 173] width 105 height 18
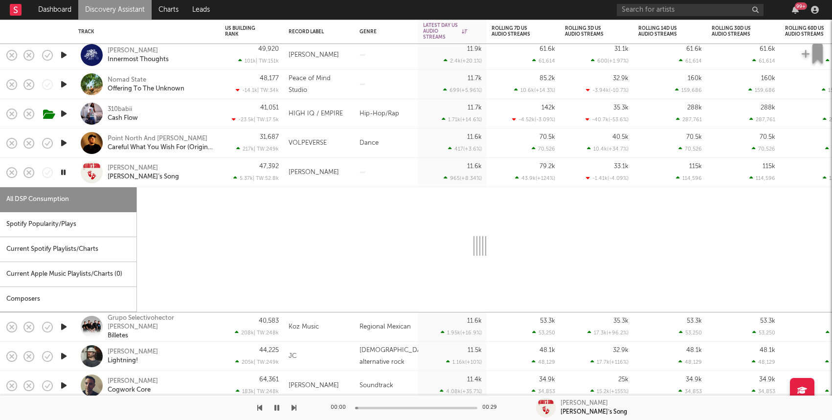
select select "1w"
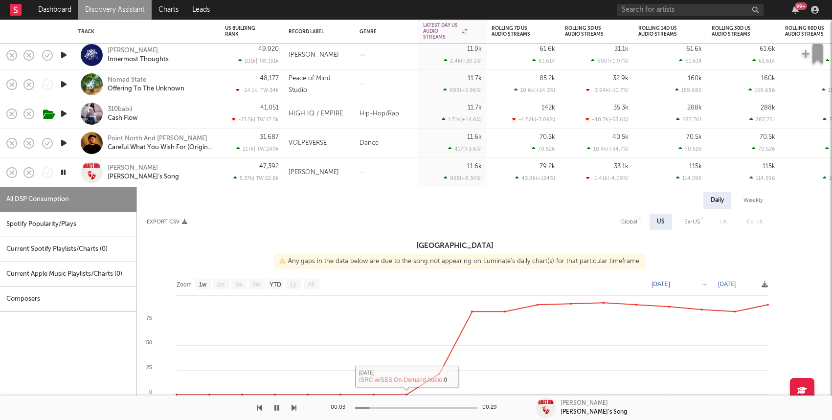
click at [432, 407] on div at bounding box center [416, 408] width 122 height 2
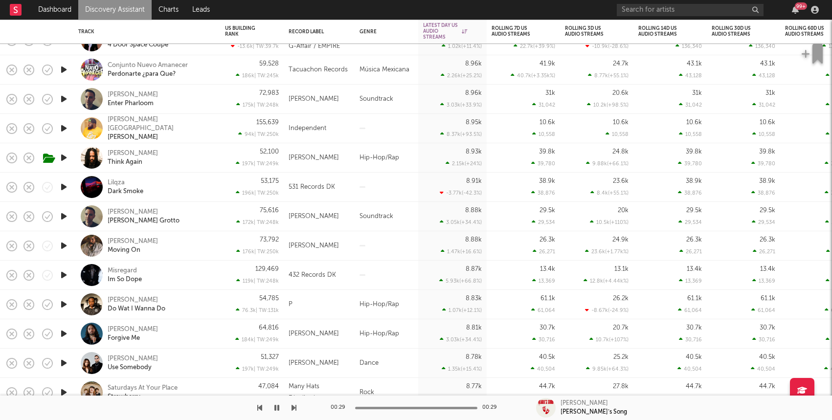
click at [63, 187] on icon "button" at bounding box center [64, 187] width 10 height 12
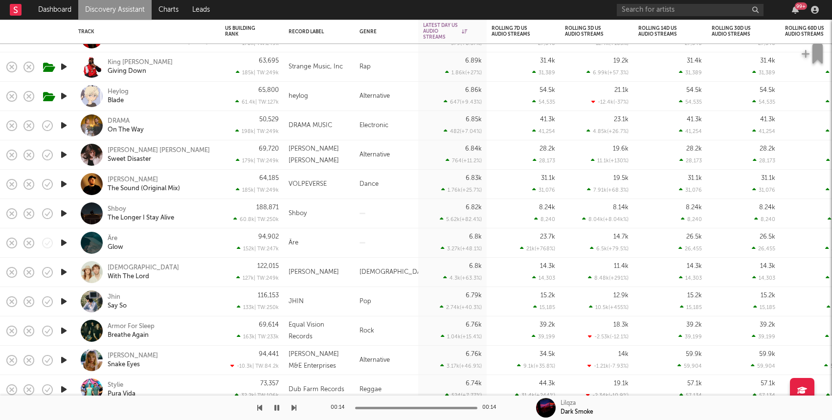
click at [65, 215] on icon "button" at bounding box center [64, 213] width 10 height 12
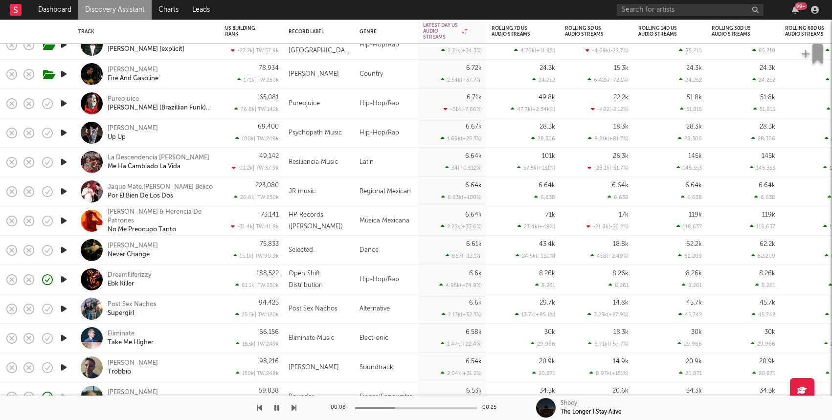
click at [67, 280] on icon "button" at bounding box center [64, 279] width 10 height 12
click at [196, 280] on div "Dreamlliferizzy Ebk Killer" at bounding box center [160, 280] width 105 height 18
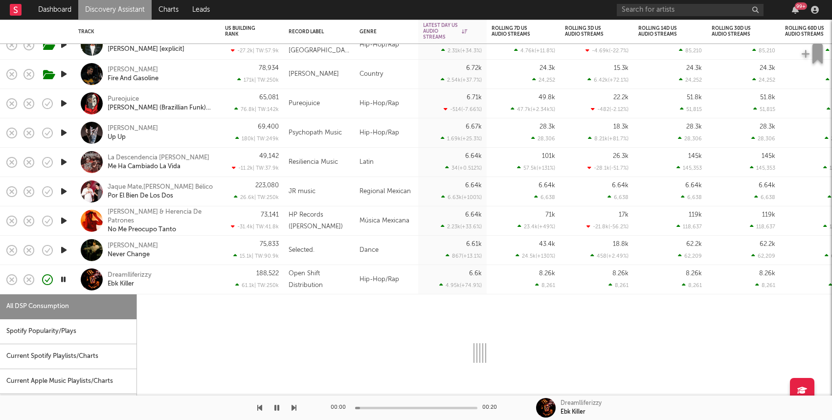
select select "1w"
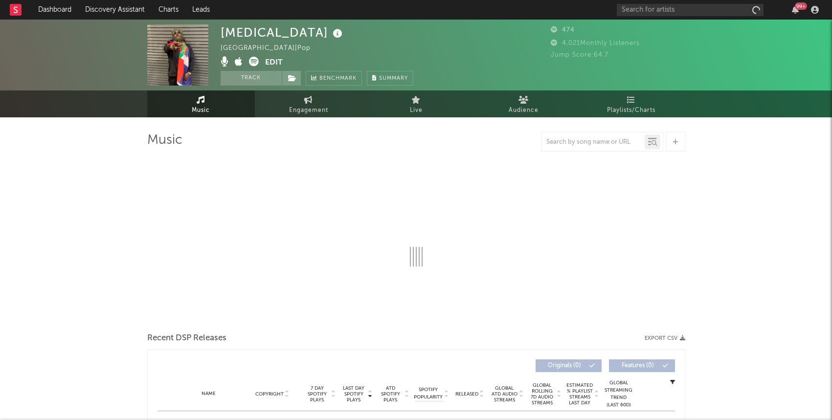
select select "6m"
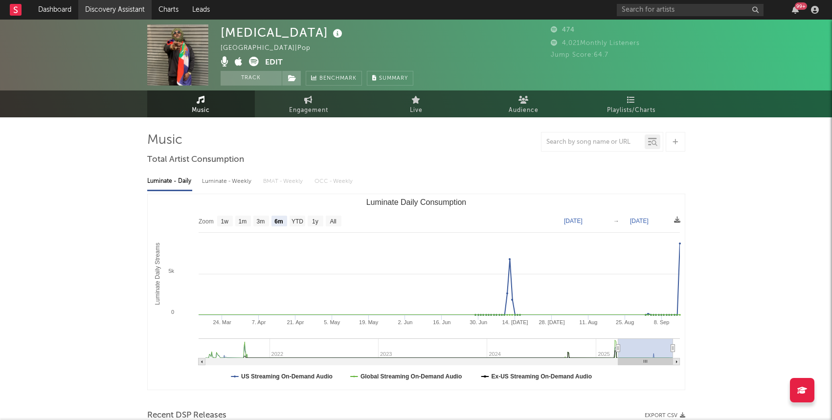
click at [115, 19] on link "Discovery Assistant" at bounding box center [114, 10] width 73 height 20
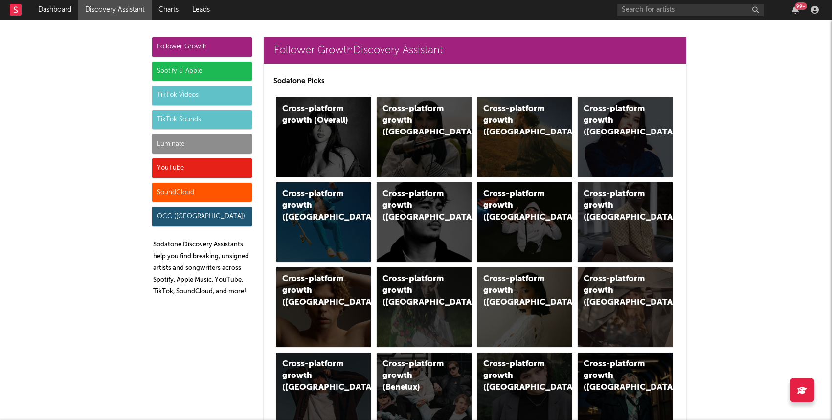
click at [202, 169] on div "YouTube" at bounding box center [202, 168] width 100 height 20
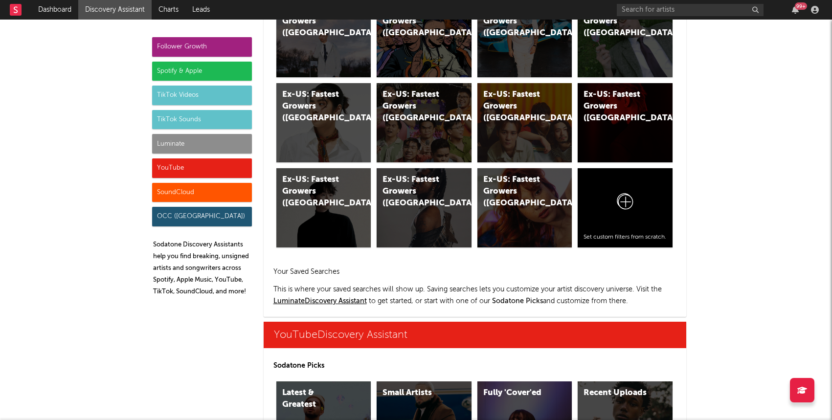
scroll to position [5570, 0]
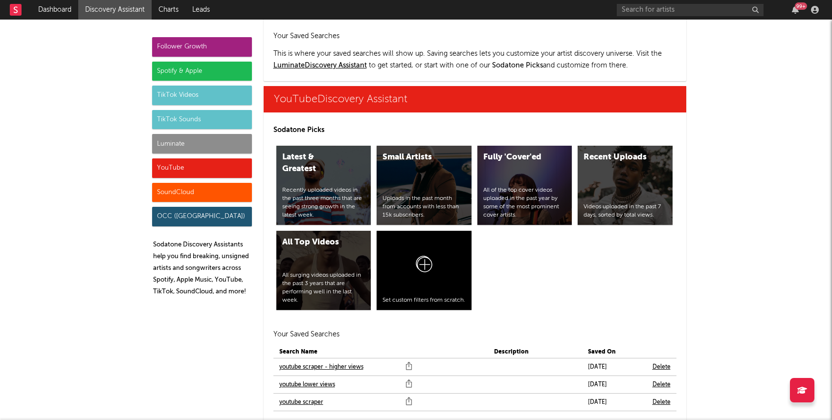
click at [284, 397] on link "youtube scraper" at bounding box center [301, 403] width 44 height 12
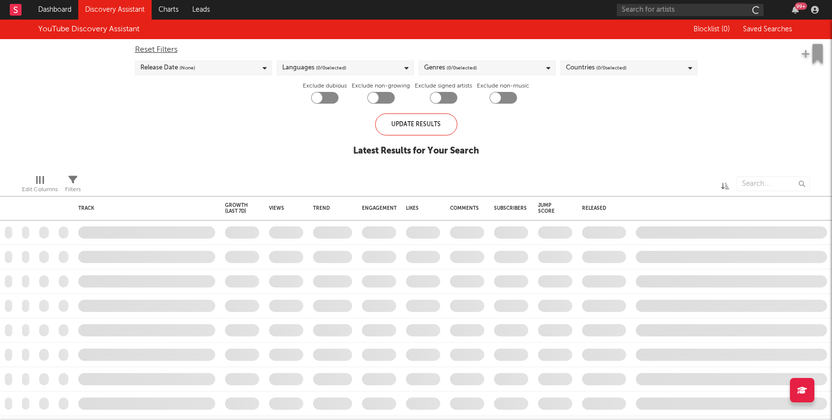
checkbox input "true"
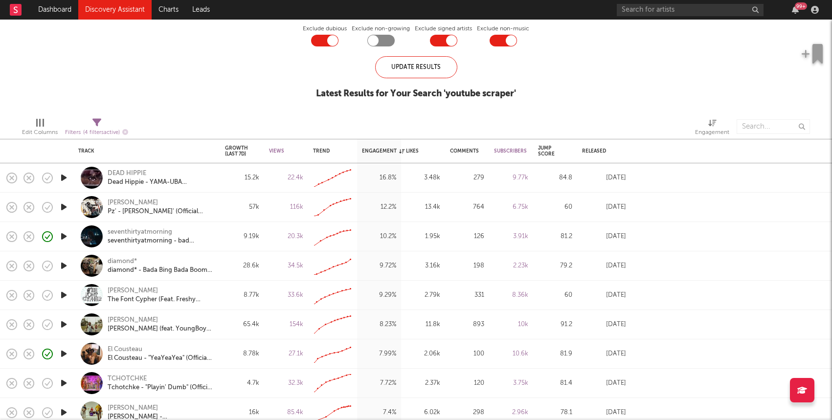
click at [66, 237] on icon "button" at bounding box center [64, 236] width 10 height 12
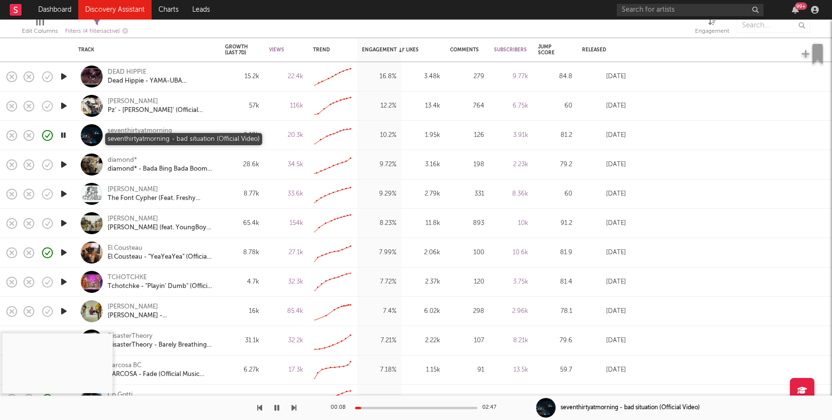
click at [183, 141] on div "seventhirtyatmorning - bad situation (Official Video)" at bounding box center [160, 140] width 105 height 9
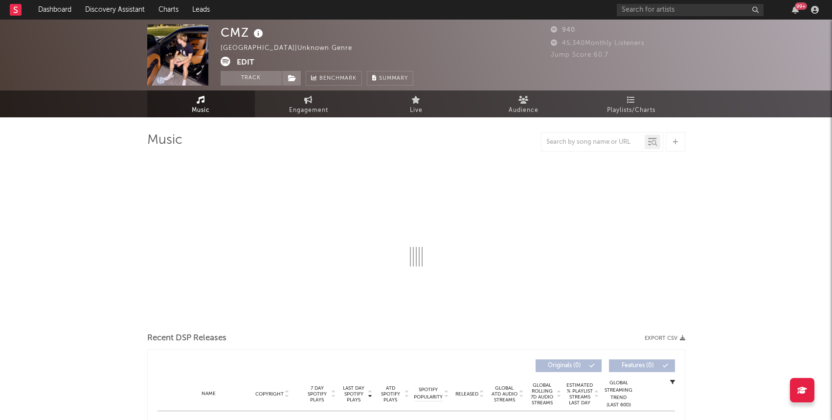
select select "6m"
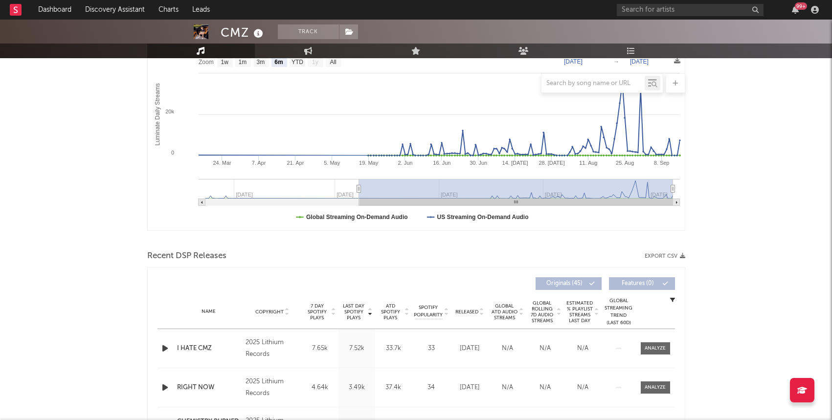
scroll to position [287, 0]
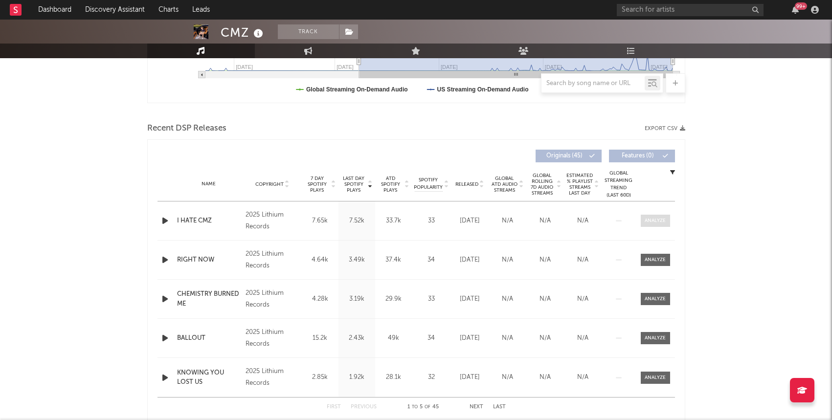
click at [660, 223] on div at bounding box center [655, 220] width 21 height 7
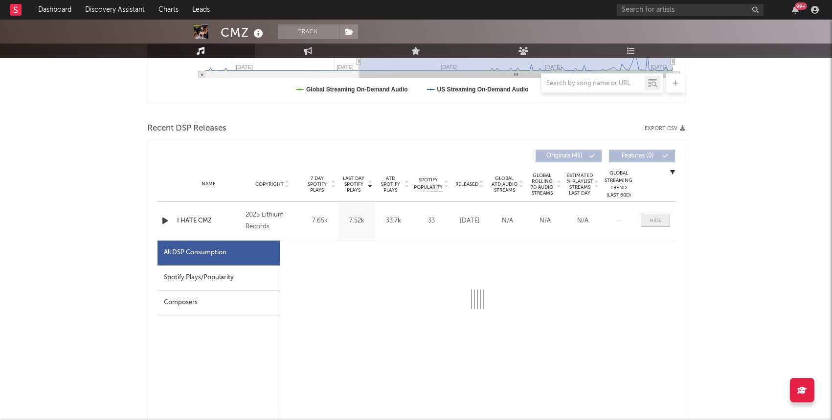
scroll to position [362, 0]
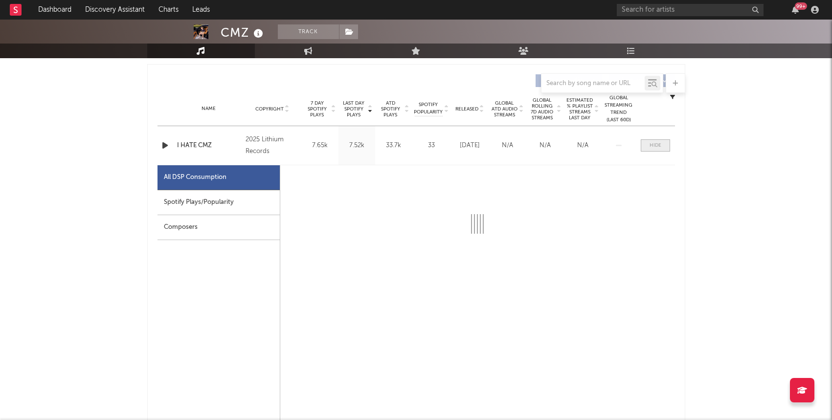
select select "1w"
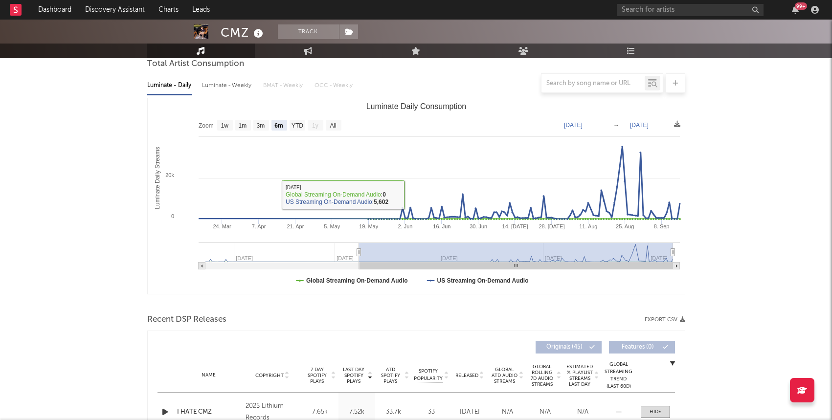
scroll to position [267, 0]
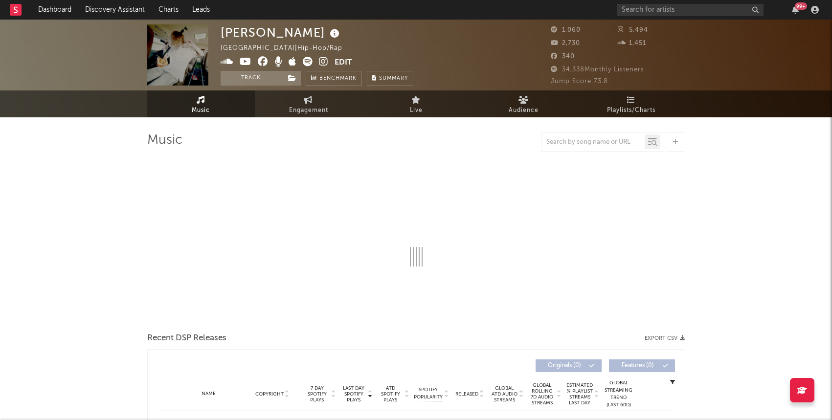
select select "6m"
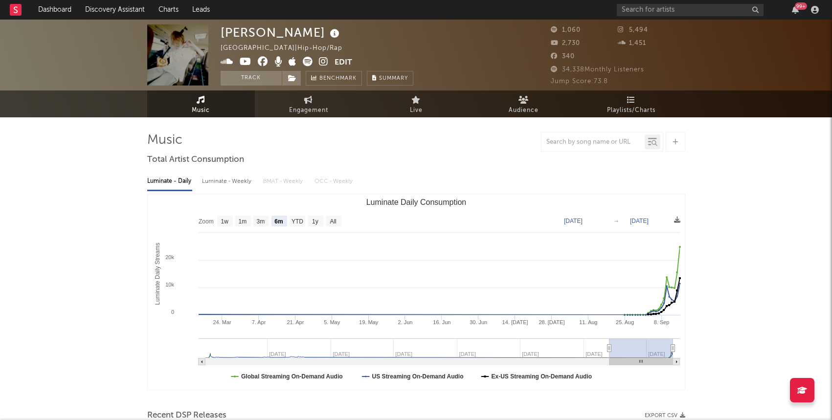
click at [323, 61] on icon at bounding box center [323, 62] width 9 height 10
click at [247, 78] on button "Track" at bounding box center [251, 78] width 61 height 15
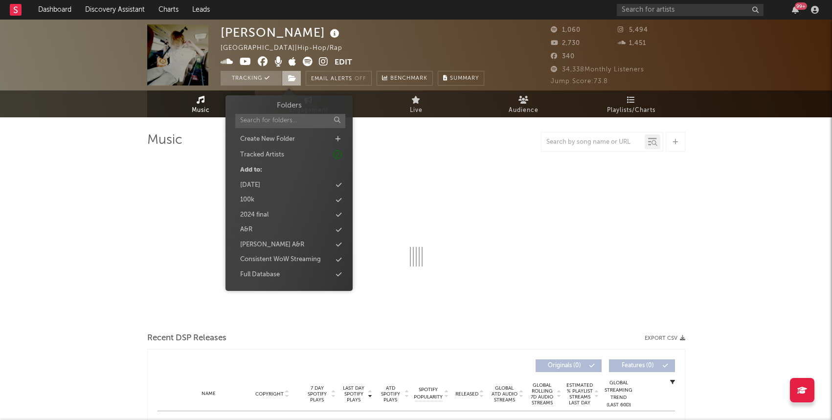
click at [299, 78] on span at bounding box center [292, 78] width 20 height 15
select select "6m"
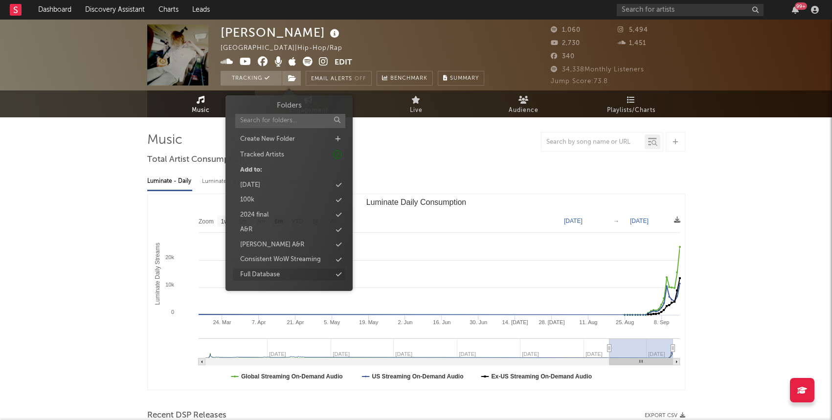
click at [294, 274] on div "Full Database" at bounding box center [289, 275] width 113 height 13
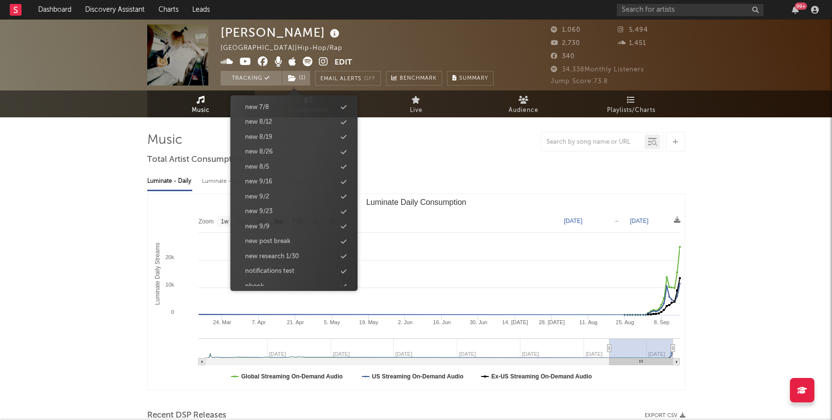
scroll to position [1012, 0]
click at [277, 204] on div "new 9/23" at bounding box center [294, 203] width 113 height 13
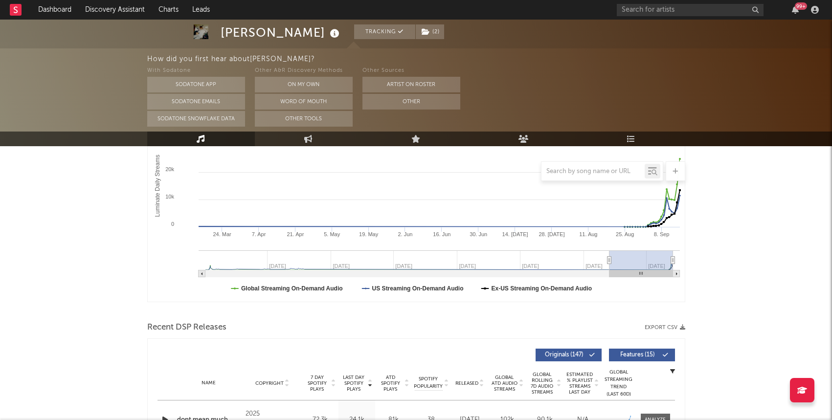
scroll to position [322, 0]
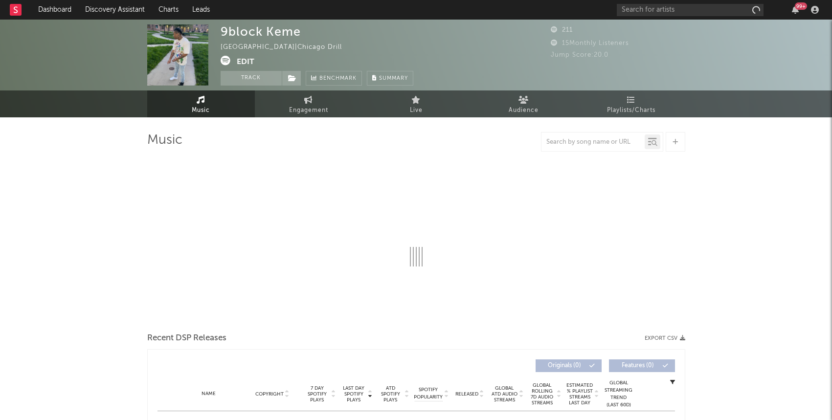
select select "6m"
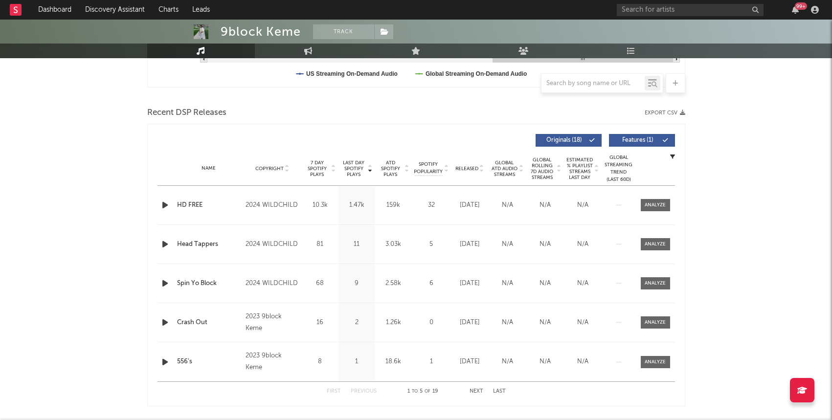
scroll to position [336, 0]
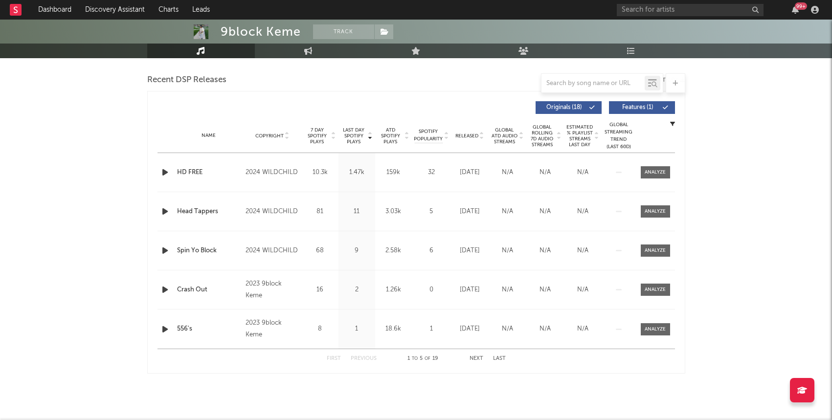
click at [652, 182] on div "Name HD FREE Copyright 2024 WILDCHILD Label WILDCHILD Album Names WILD CHILD Co…" at bounding box center [417, 172] width 518 height 39
click at [652, 171] on div at bounding box center [655, 172] width 21 height 7
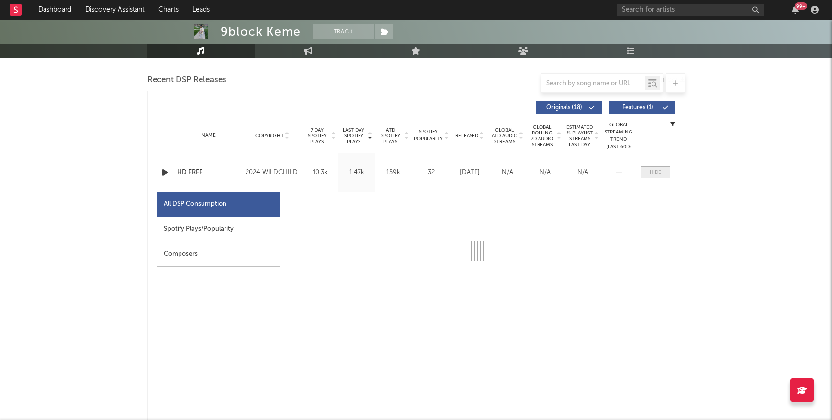
select select "6m"
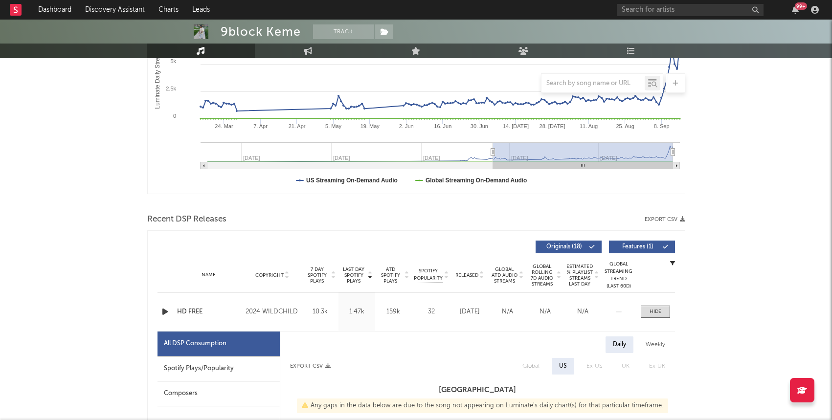
scroll to position [0, 0]
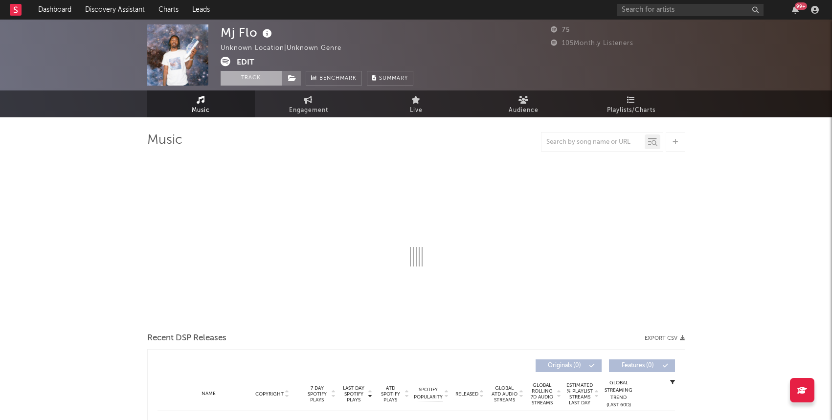
click at [255, 82] on button "Track" at bounding box center [251, 78] width 61 height 15
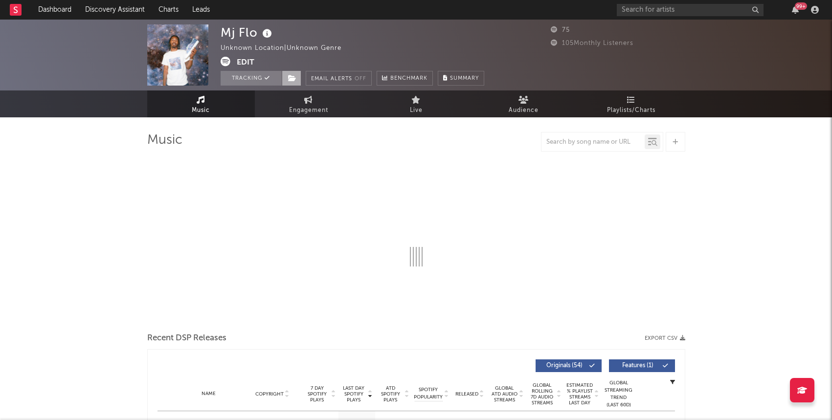
click at [291, 82] on span at bounding box center [292, 78] width 20 height 15
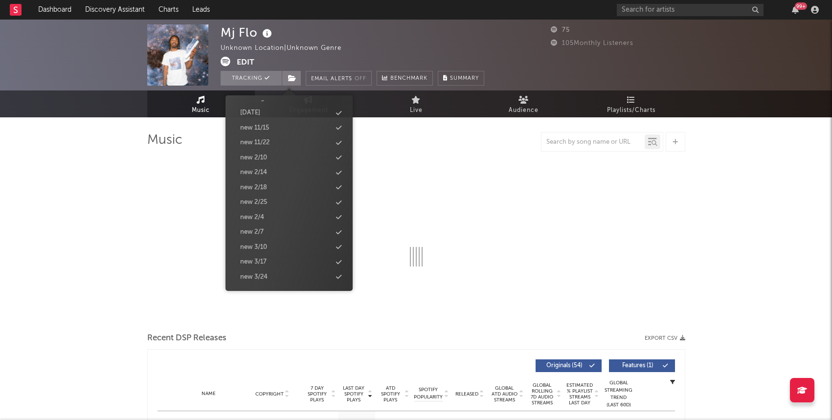
select select "6m"
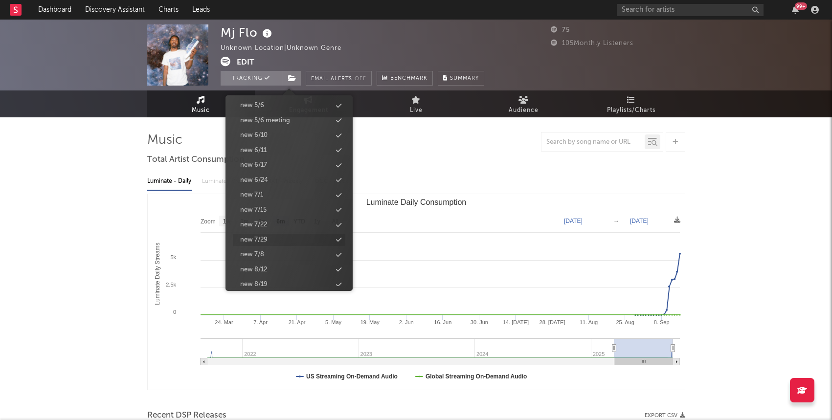
scroll to position [997, 0]
click at [283, 202] on div "new 9/23" at bounding box center [289, 203] width 113 height 13
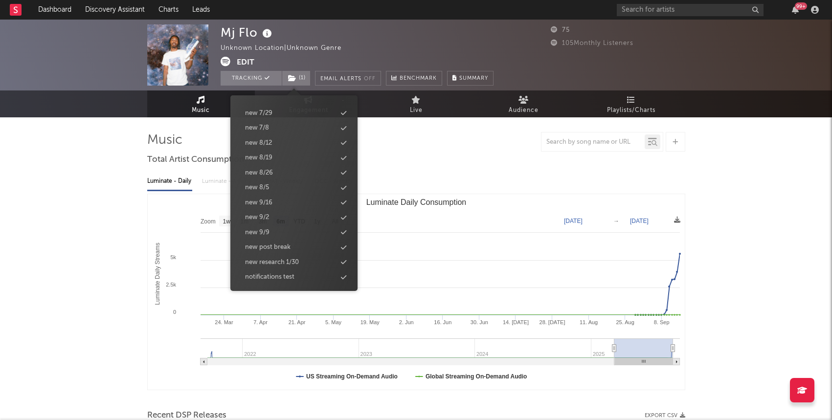
scroll to position [1012, 0]
click at [103, 239] on div "Mj Flo Unknown Location | Unknown Genre Edit Tracking ( 1 ) Email Alerts Off Be…" at bounding box center [416, 388] width 832 height 736
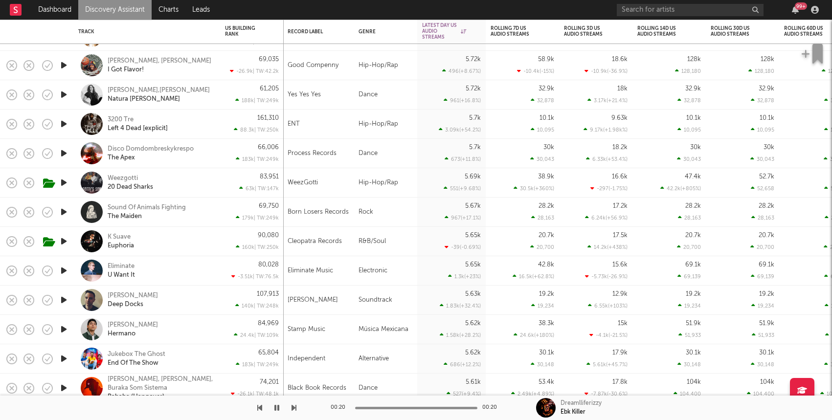
click at [203, 178] on div "Weezgotti 20 Dead Sharks" at bounding box center [160, 183] width 105 height 18
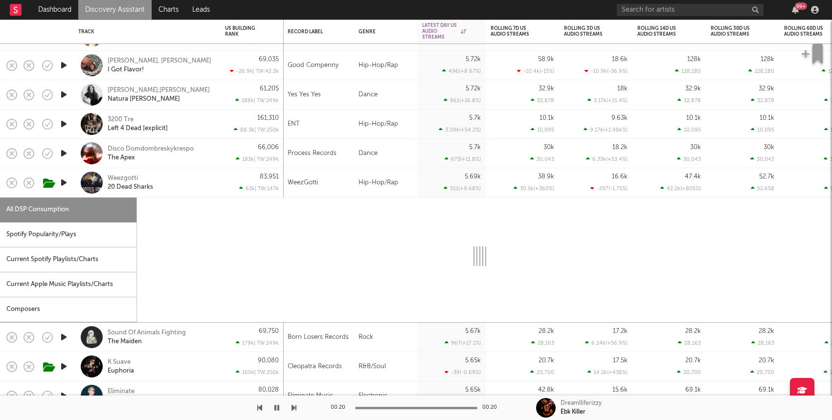
select select "1w"
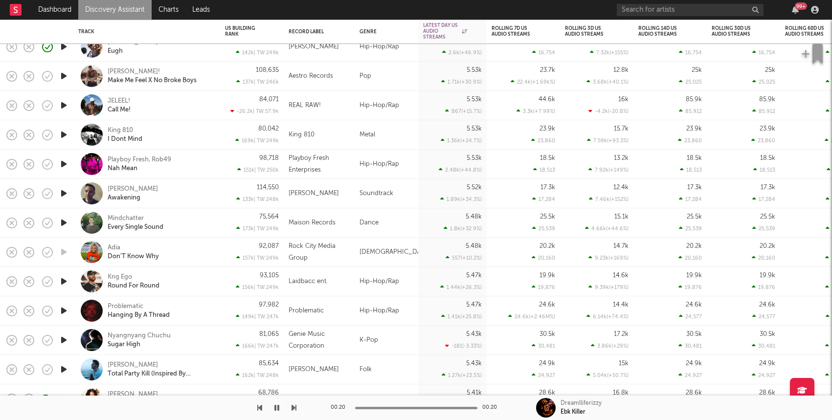
click at [60, 162] on icon "button" at bounding box center [64, 164] width 10 height 12
